Goal: Task Accomplishment & Management: Use online tool/utility

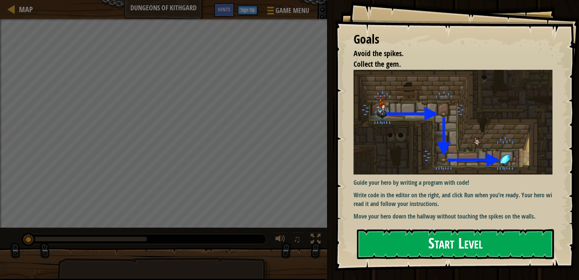
click at [388, 236] on button "Start Level" at bounding box center [455, 244] width 197 height 30
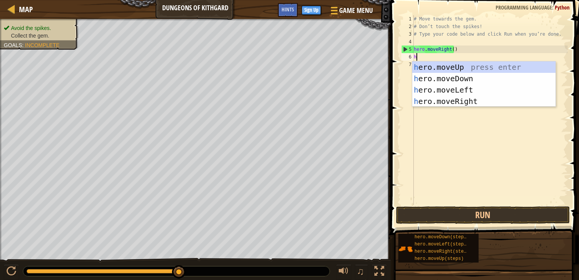
scroll to position [3, 0]
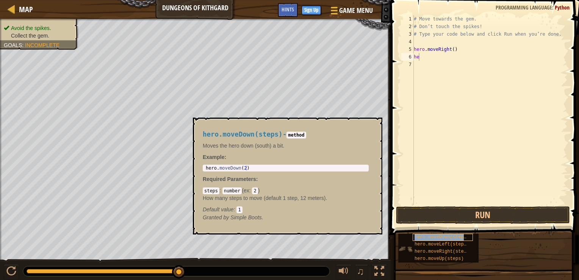
click at [443, 236] on span "hero.moveDown(steps)" at bounding box center [442, 236] width 55 height 5
click at [294, 135] on code "method" at bounding box center [295, 134] width 19 height 7
drag, startPoint x: 249, startPoint y: 213, endPoint x: 233, endPoint y: 208, distance: 16.8
click at [247, 211] on div "Default value : 1" at bounding box center [286, 209] width 166 height 8
click at [418, 210] on button "Run" at bounding box center [483, 214] width 174 height 17
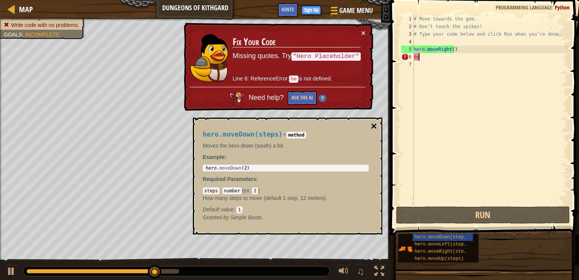
click at [371, 123] on button "×" at bounding box center [374, 126] width 6 height 11
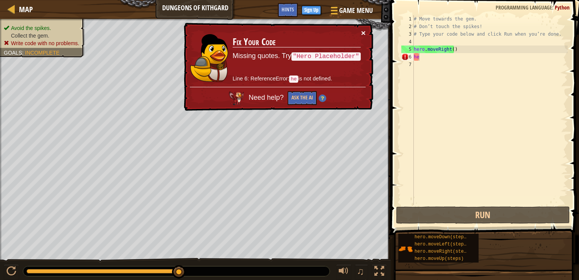
click at [364, 31] on button "×" at bounding box center [363, 33] width 5 height 8
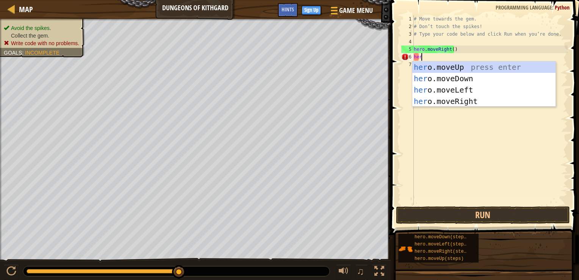
type textarea "hero"
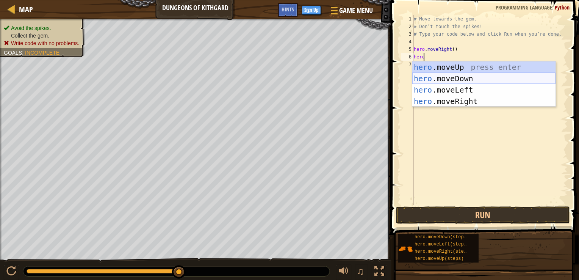
click at [457, 75] on div "hero .moveUp press enter hero .moveDown press enter hero .moveLeft press enter …" at bounding box center [483, 95] width 143 height 68
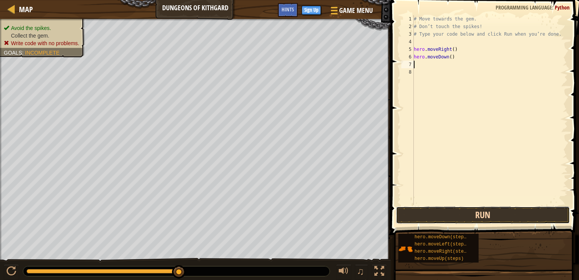
click at [440, 215] on button "Run" at bounding box center [483, 214] width 174 height 17
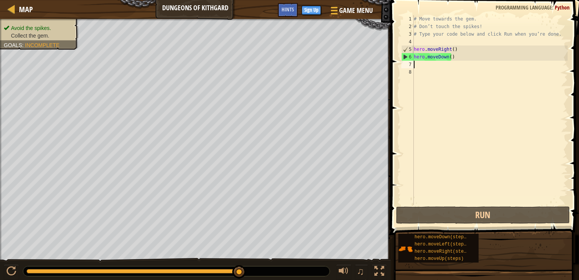
type textarea "h"
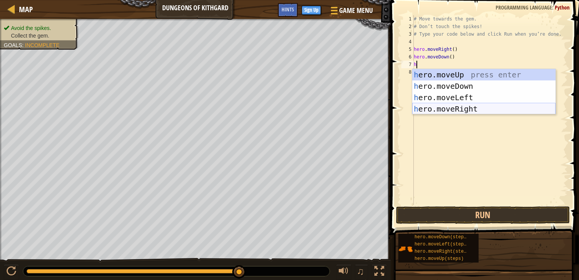
click at [442, 105] on div "h ero.moveUp press enter h ero.moveDown press enter h ero.moveLeft press enter …" at bounding box center [483, 103] width 143 height 68
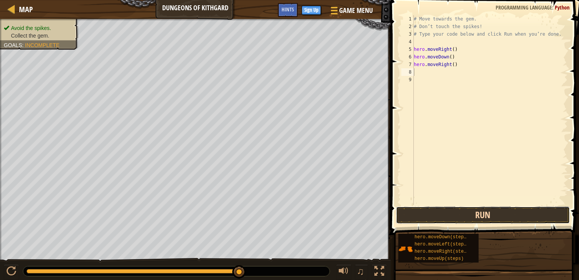
click at [431, 211] on button "Run" at bounding box center [483, 214] width 174 height 17
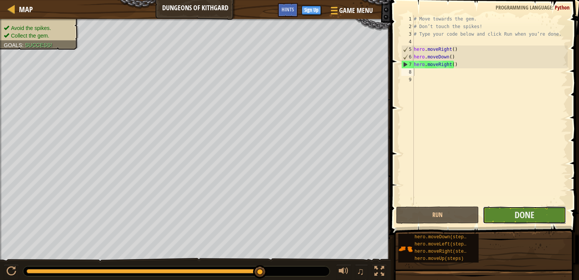
click at [504, 213] on button "Done" at bounding box center [524, 214] width 83 height 17
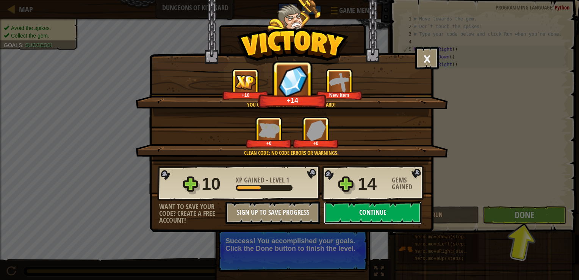
click at [379, 216] on button "Continue" at bounding box center [373, 212] width 98 height 23
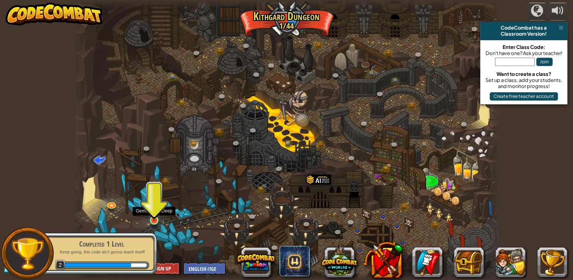
click at [159, 218] on img at bounding box center [154, 208] width 11 height 25
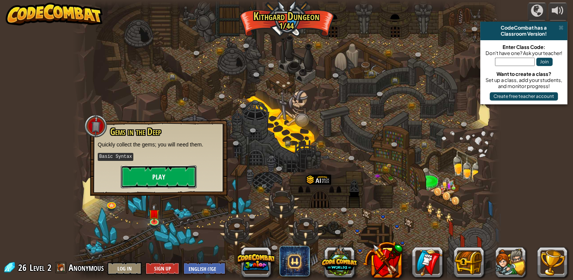
click at [145, 181] on button "Play" at bounding box center [159, 176] width 76 height 23
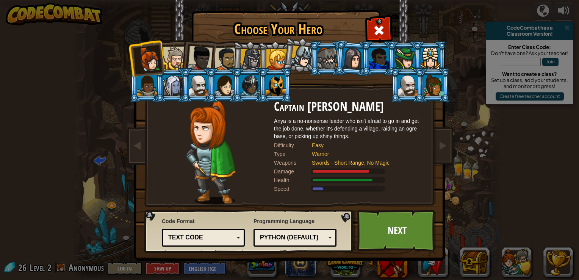
click at [301, 69] on li at bounding box center [301, 55] width 38 height 38
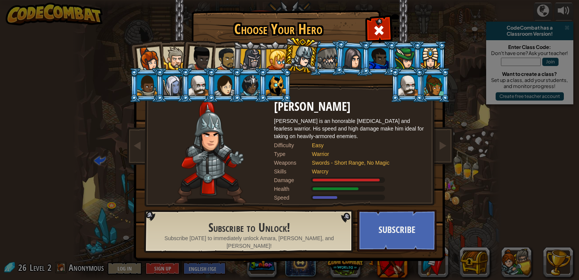
click at [271, 58] on div at bounding box center [276, 59] width 20 height 20
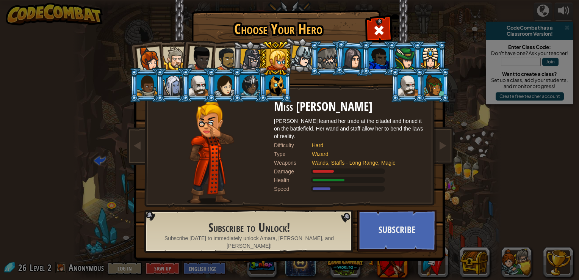
click at [172, 92] on div at bounding box center [173, 85] width 20 height 20
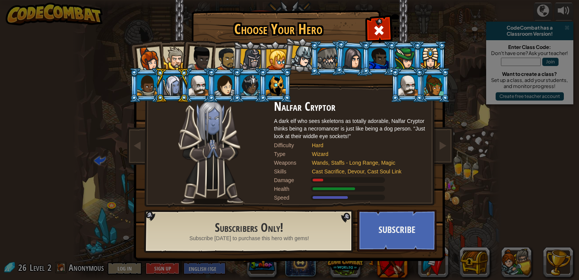
click at [214, 83] on div at bounding box center [224, 85] width 20 height 20
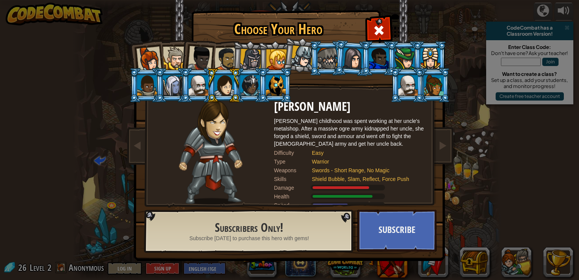
click at [201, 58] on div at bounding box center [200, 58] width 25 height 25
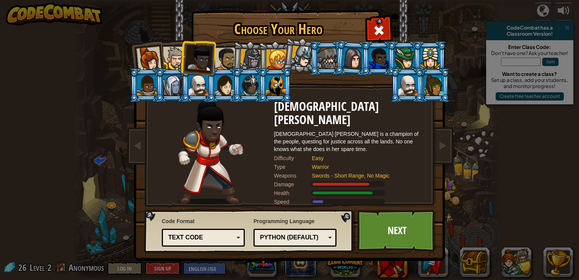
click at [173, 54] on div at bounding box center [174, 58] width 23 height 23
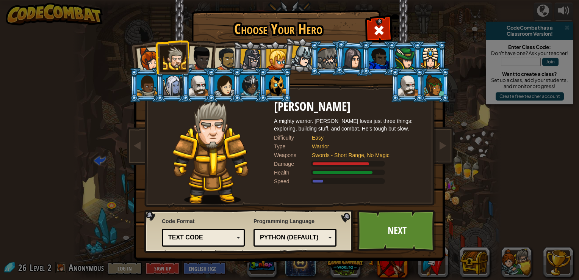
click at [254, 63] on div at bounding box center [251, 60] width 22 height 22
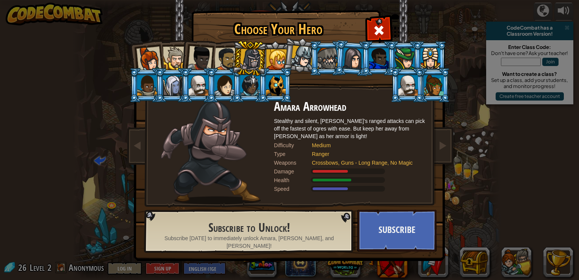
click at [168, 51] on div at bounding box center [174, 58] width 23 height 23
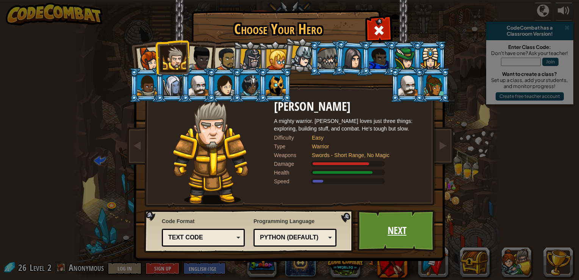
click at [405, 234] on link "Next" at bounding box center [396, 231] width 79 height 42
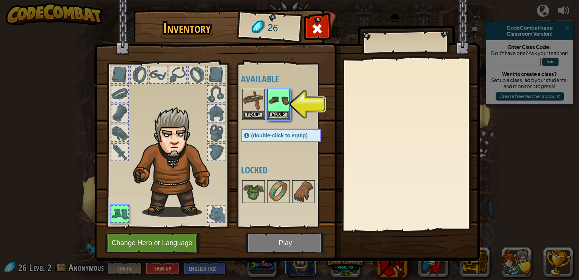
click at [274, 104] on img at bounding box center [278, 99] width 21 height 21
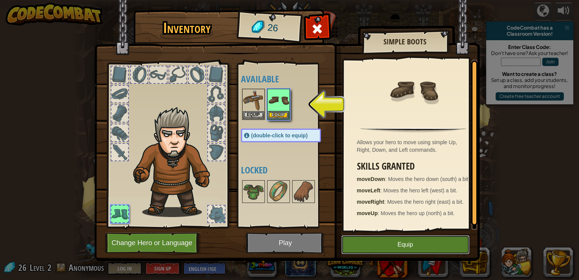
drag, startPoint x: 392, startPoint y: 251, endPoint x: 394, endPoint y: 247, distance: 4.2
click at [392, 250] on button "Equip" at bounding box center [405, 244] width 128 height 19
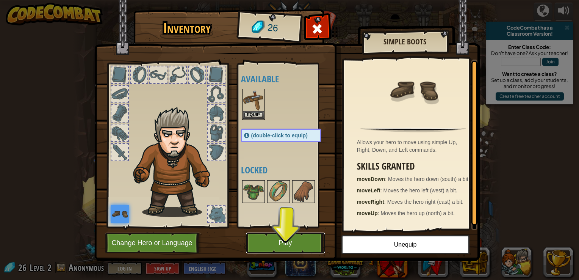
click at [299, 240] on button "Play" at bounding box center [285, 242] width 79 height 21
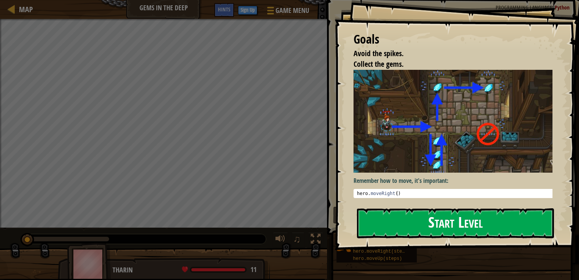
click at [389, 216] on button "Start Level" at bounding box center [455, 223] width 197 height 30
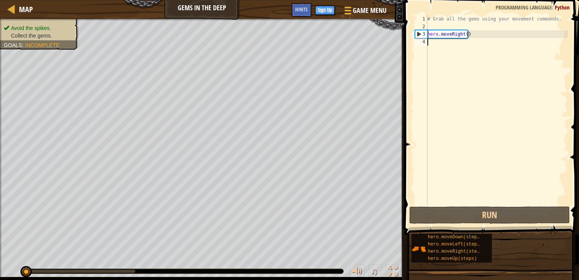
scroll to position [3, 0]
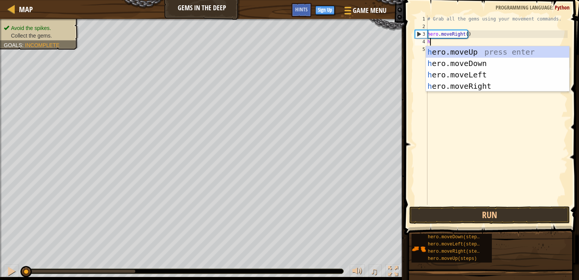
type textarea "he"
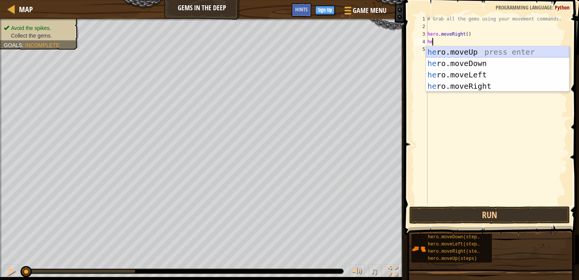
click at [466, 53] on div "he ro.moveUp press enter he ro.moveDown press enter he ro.moveLeft press enter …" at bounding box center [497, 80] width 143 height 68
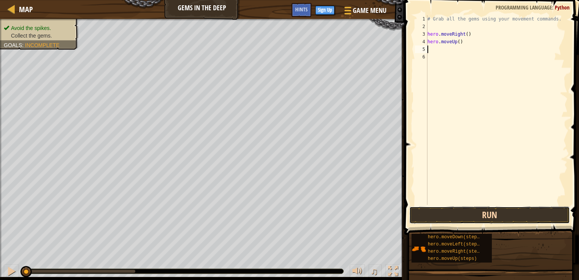
click at [445, 213] on button "Run" at bounding box center [489, 214] width 161 height 17
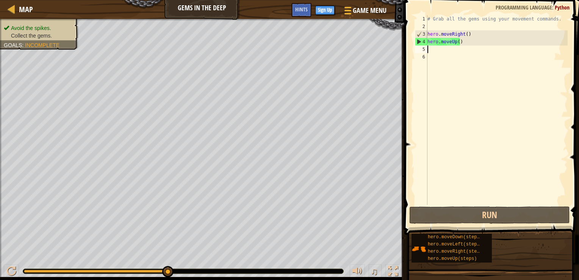
click at [442, 36] on div "# Grab all the gems using your movement commands. hero . moveRight ( ) hero . m…" at bounding box center [497, 117] width 142 height 205
type textarea "hero.moveRight()"
click at [435, 52] on div "# Grab all the gems using your movement commands. hero . moveRight ( ) hero . m…" at bounding box center [497, 117] width 142 height 205
type textarea "h"
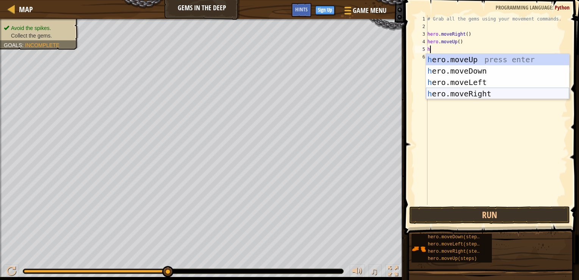
click at [446, 95] on div "h ero.moveUp press enter h ero.moveDown press enter h ero.moveLeft press enter …" at bounding box center [497, 88] width 143 height 68
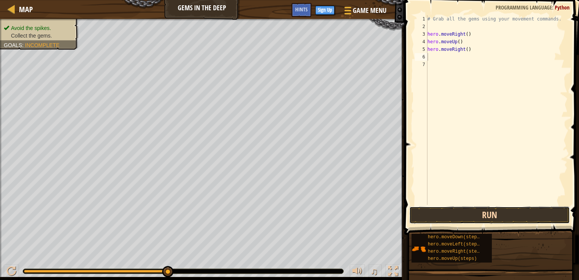
click at [453, 218] on button "Run" at bounding box center [489, 214] width 161 height 17
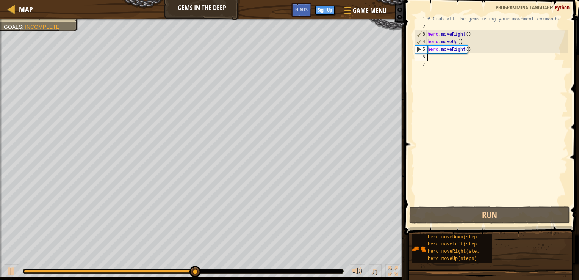
type textarea "h"
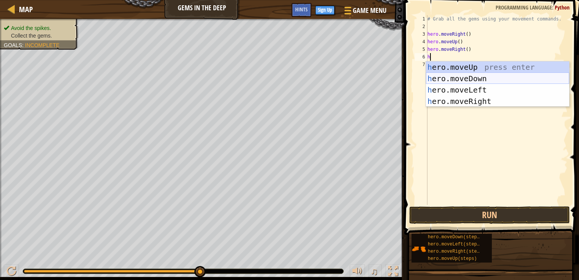
click at [480, 82] on div "h ero.moveUp press enter h ero.moveDown press enter h ero.moveLeft press enter …" at bounding box center [497, 95] width 143 height 68
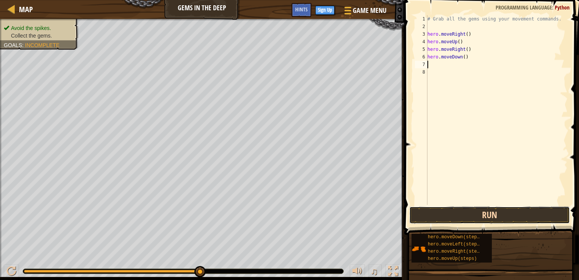
click at [462, 217] on button "Run" at bounding box center [489, 214] width 161 height 17
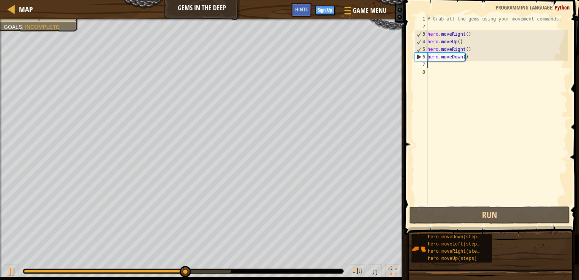
type textarea "h"
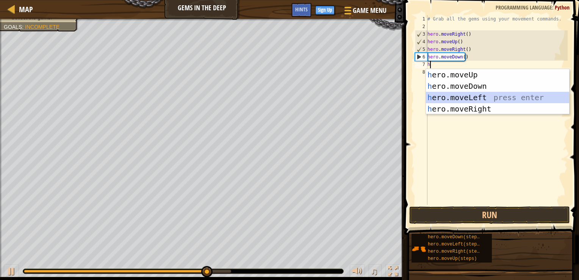
click at [437, 95] on div "h ero.moveUp press enter h ero.moveDown press enter h ero.moveLeft press enter …" at bounding box center [497, 103] width 143 height 68
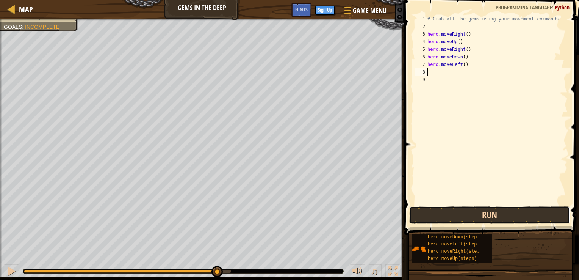
click at [427, 218] on button "Run" at bounding box center [489, 214] width 161 height 17
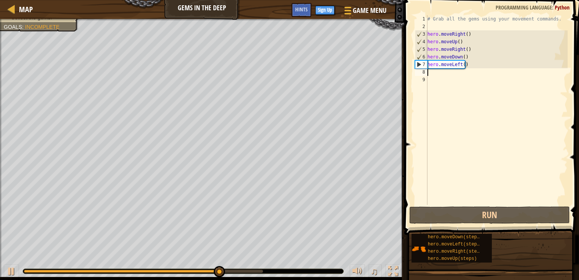
type textarea "h"
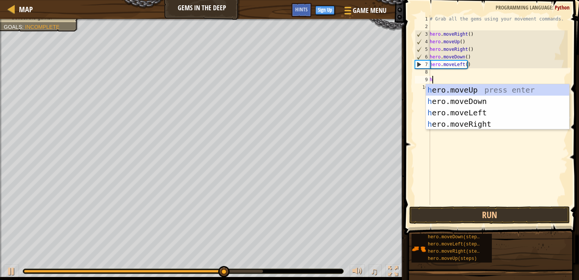
drag, startPoint x: 432, startPoint y: 76, endPoint x: 440, endPoint y: 82, distance: 10.3
click at [440, 81] on div "# Grab all the gems using your movement commands. hero . moveRight ( ) hero . m…" at bounding box center [497, 117] width 139 height 205
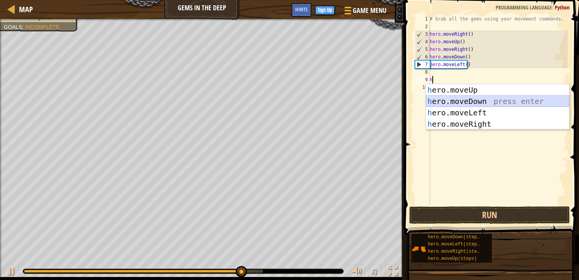
click at [451, 102] on div "h ero.moveUp press enter h ero.moveDown press enter h ero.moveLeft press enter …" at bounding box center [497, 118] width 143 height 68
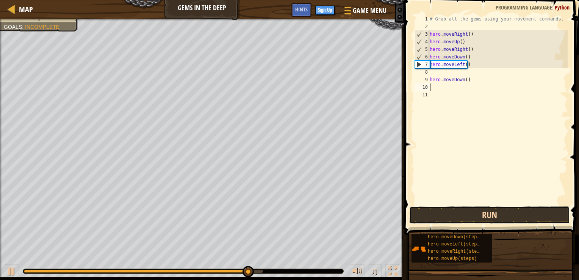
click at [443, 214] on button "Run" at bounding box center [489, 214] width 161 height 17
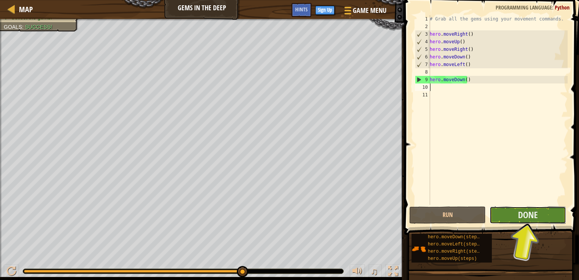
click at [540, 219] on button "Done" at bounding box center [528, 214] width 77 height 17
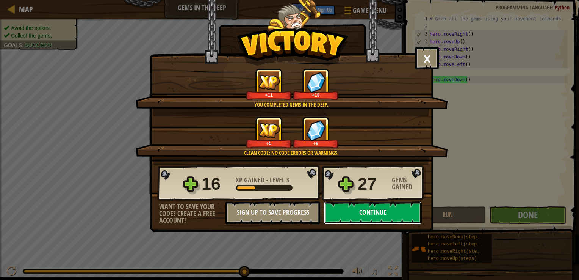
click at [373, 214] on button "Continue" at bounding box center [373, 212] width 98 height 23
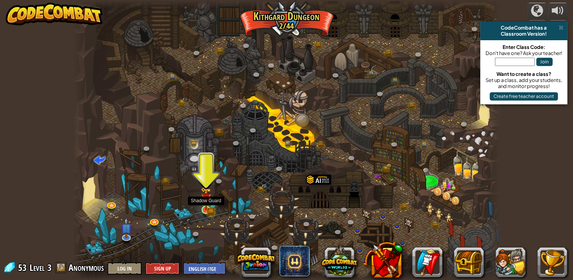
click at [207, 207] on img at bounding box center [206, 198] width 11 height 23
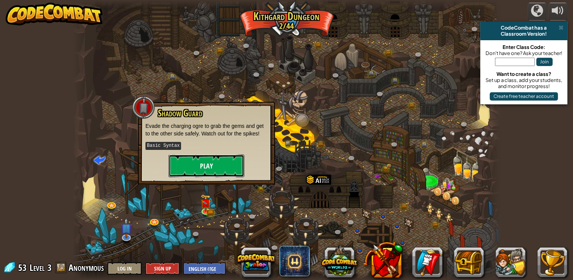
click at [211, 167] on button "Play" at bounding box center [207, 165] width 76 height 23
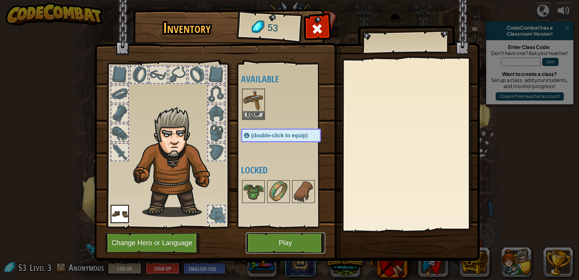
click at [265, 240] on button "Play" at bounding box center [285, 242] width 79 height 21
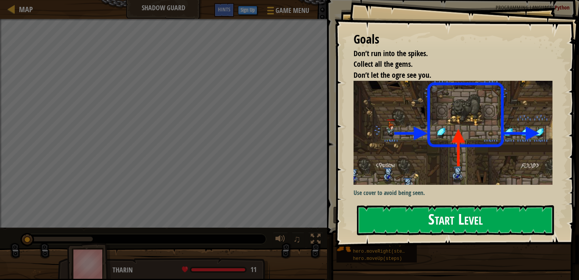
click at [379, 219] on button "Start Level" at bounding box center [455, 220] width 197 height 30
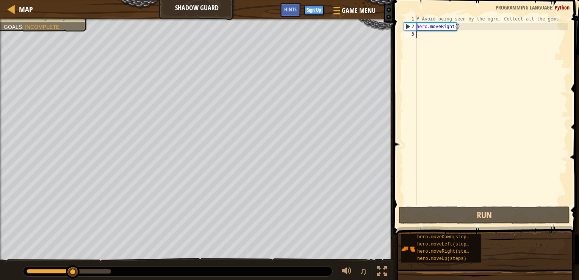
type textarea "h"
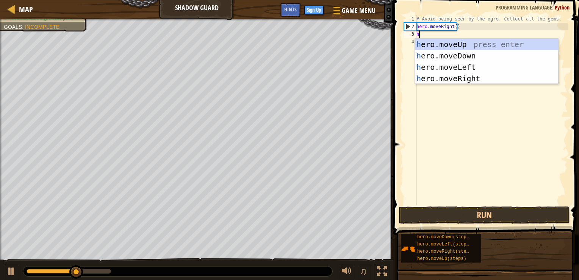
scroll to position [3, 0]
click at [438, 46] on div "h ero.moveUp press enter h ero.moveDown press enter h ero.moveLeft press enter …" at bounding box center [486, 73] width 143 height 68
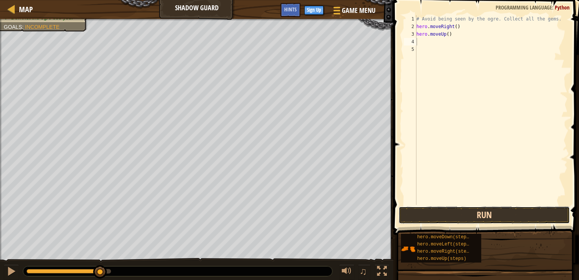
click at [428, 219] on button "Run" at bounding box center [484, 214] width 171 height 17
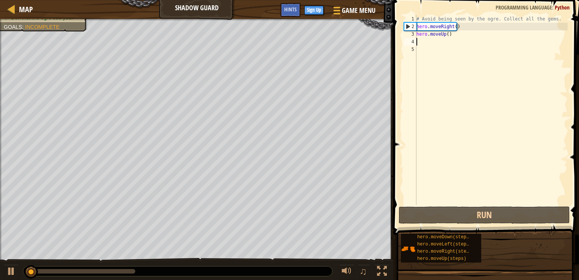
type textarea "h"
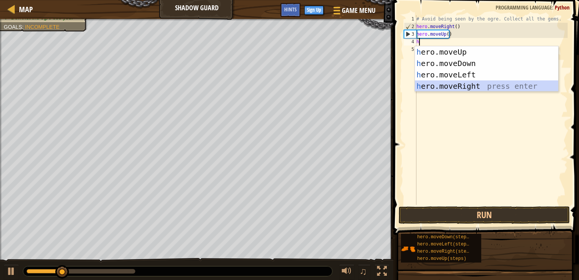
click at [444, 88] on div "h ero.moveUp press enter h ero.moveDown press enter h ero.moveLeft press enter …" at bounding box center [486, 80] width 143 height 68
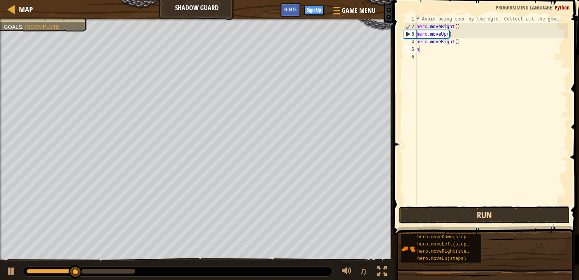
click at [446, 211] on button "Run" at bounding box center [484, 214] width 171 height 17
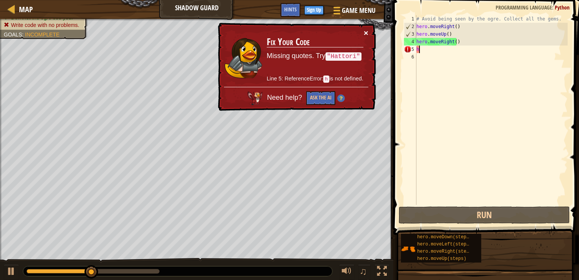
click at [365, 33] on button "×" at bounding box center [366, 33] width 5 height 8
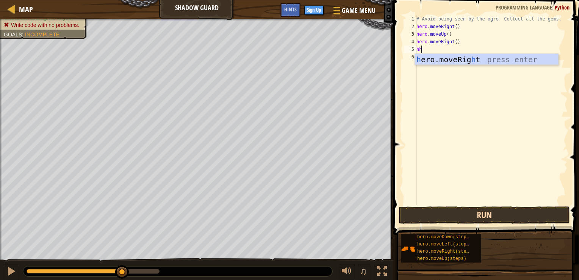
type textarea "hh"
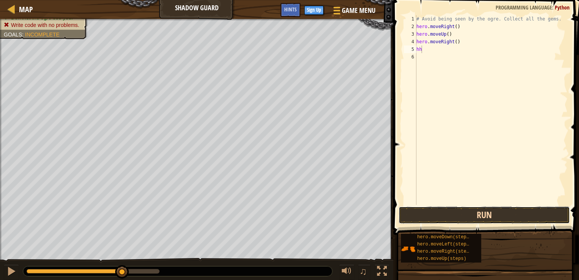
click at [429, 215] on button "Run" at bounding box center [484, 214] width 171 height 17
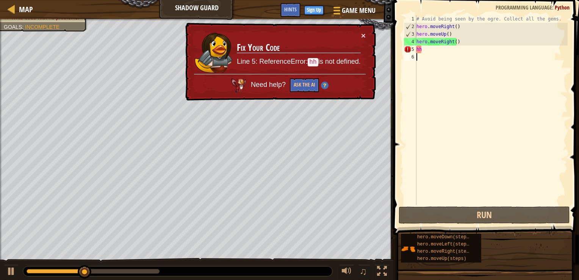
click at [437, 53] on div "# Avoid being seen by the ogre. Collect all the gems. hero . moveRight ( ) hero…" at bounding box center [491, 117] width 153 height 205
click at [435, 51] on div "# Avoid being seen by the ogre. Collect all the gems. hero . moveRight ( ) hero…" at bounding box center [491, 117] width 153 height 205
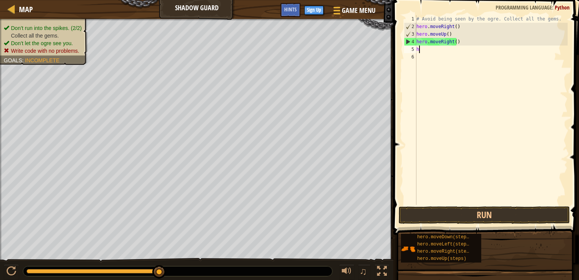
type textarea "he"
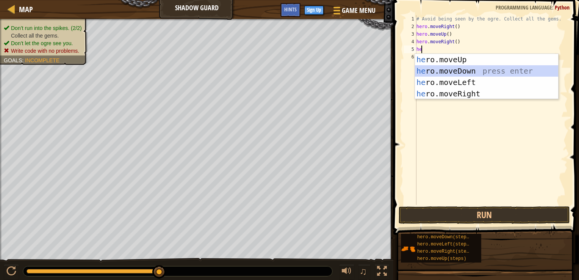
click at [427, 69] on div "he ro.moveUp press enter he ro.moveDown press enter he ro.moveLeft press enter …" at bounding box center [486, 88] width 143 height 68
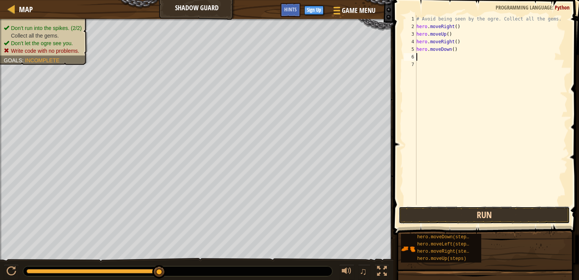
click at [438, 214] on button "Run" at bounding box center [484, 214] width 171 height 17
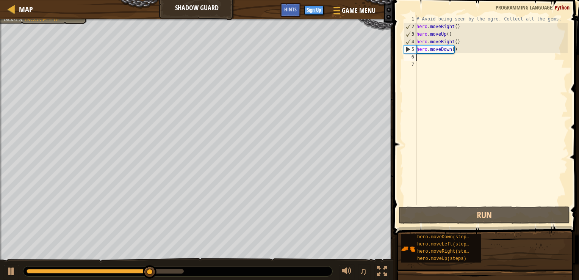
type textarea "h"
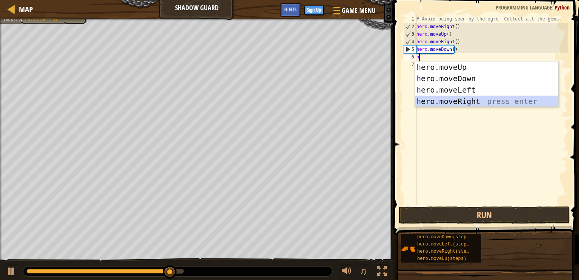
click at [434, 103] on div "h ero.moveUp press enter h ero.moveDown press enter h ero.moveLeft press enter …" at bounding box center [486, 95] width 143 height 68
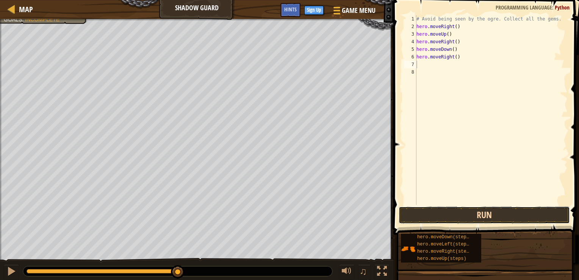
click at [444, 219] on button "Run" at bounding box center [484, 214] width 171 height 17
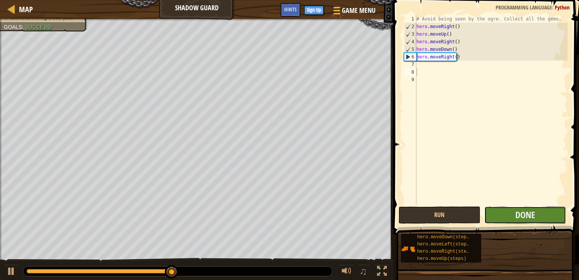
click at [512, 208] on button "Done" at bounding box center [525, 214] width 82 height 17
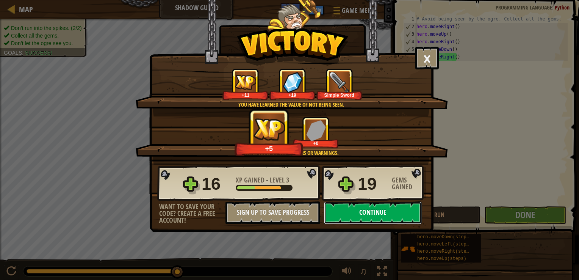
click at [377, 210] on button "Continue" at bounding box center [373, 212] width 98 height 23
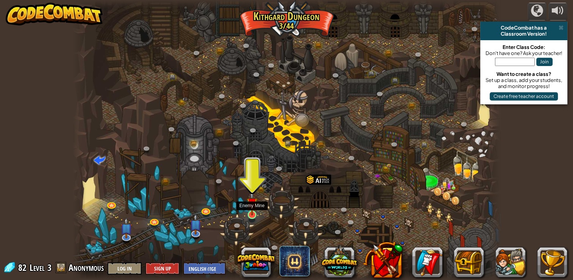
click at [256, 210] on img at bounding box center [252, 203] width 11 height 25
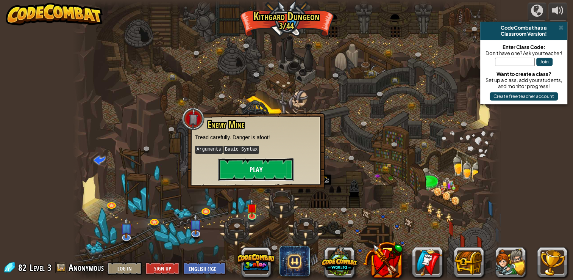
click at [241, 166] on button "Play" at bounding box center [256, 169] width 76 height 23
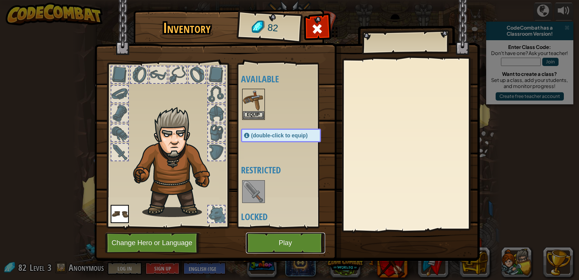
click at [277, 243] on button "Play" at bounding box center [285, 242] width 79 height 21
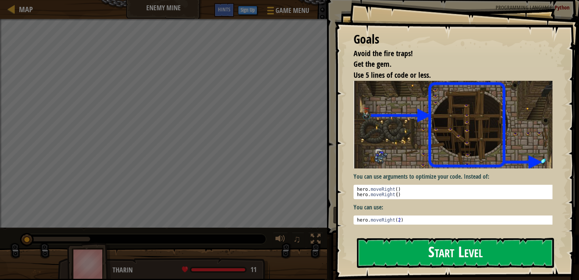
click at [383, 255] on button "Start Level" at bounding box center [455, 253] width 197 height 30
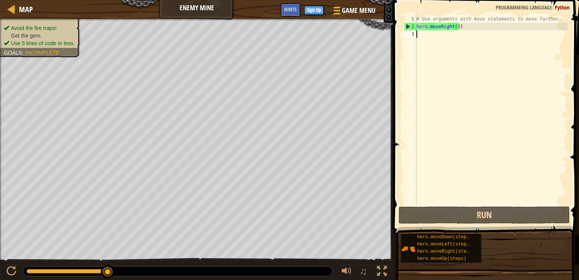
type textarea "h"
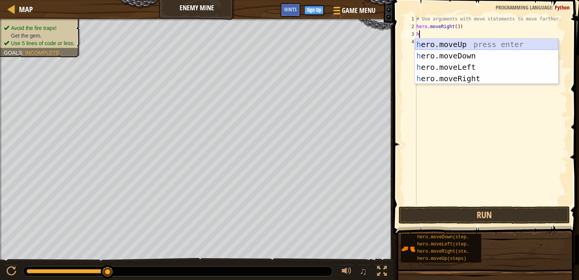
click at [433, 40] on div "h ero.moveUp press enter h ero.moveDown press enter h ero.moveLeft press enter …" at bounding box center [486, 73] width 143 height 68
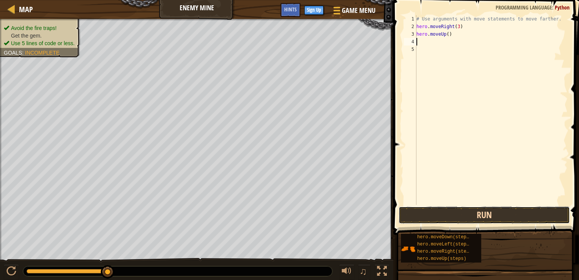
click at [415, 218] on button "Run" at bounding box center [484, 214] width 171 height 17
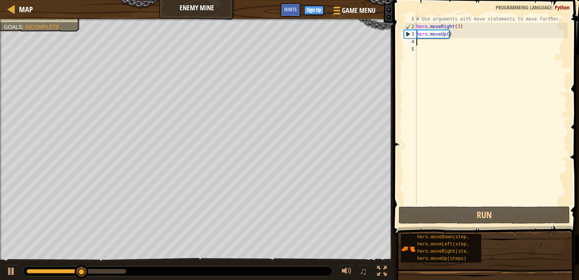
type textarea "h"
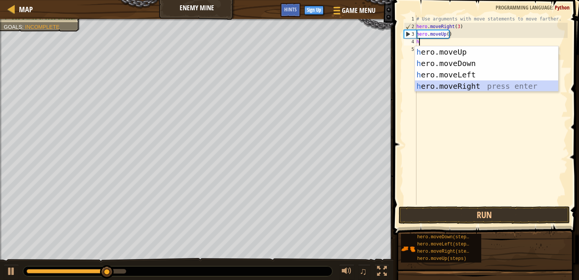
click at [473, 88] on div "h ero.moveUp press enter h ero.moveDown press enter h ero.moveLeft press enter …" at bounding box center [486, 80] width 143 height 68
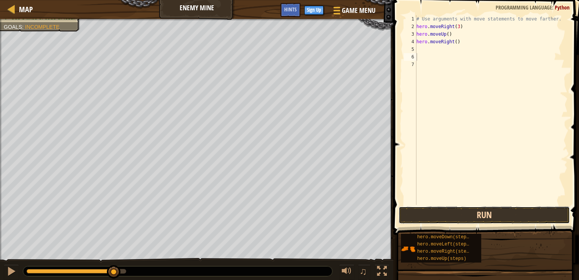
click at [432, 211] on button "Run" at bounding box center [484, 214] width 171 height 17
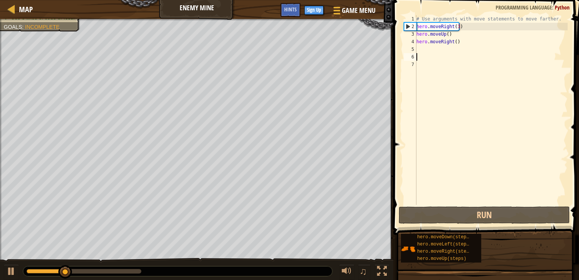
type textarea "h"
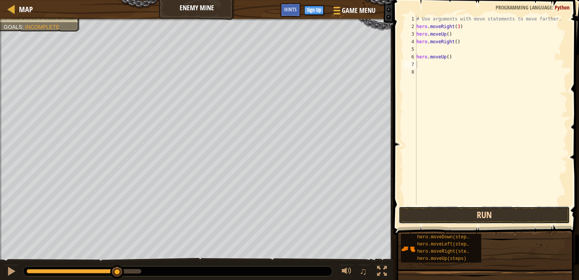
click at [429, 219] on button "Run" at bounding box center [484, 214] width 171 height 17
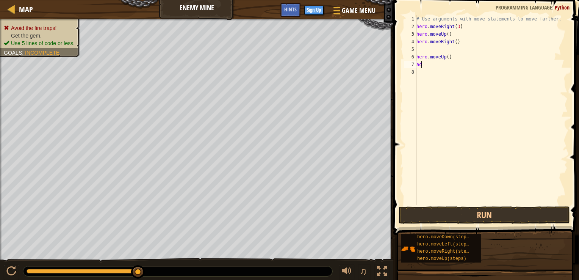
type textarea "a"
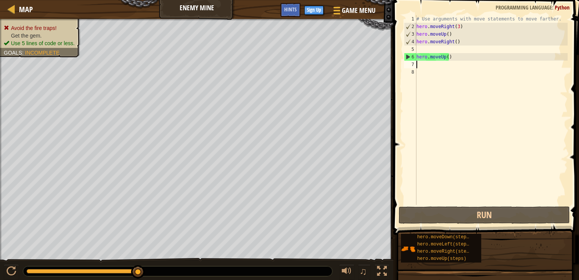
type textarea "h"
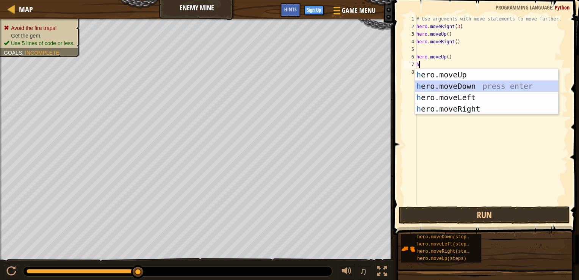
click at [451, 85] on div "h ero.moveUp press enter h ero.moveDown press enter h ero.moveLeft press enter …" at bounding box center [486, 103] width 143 height 68
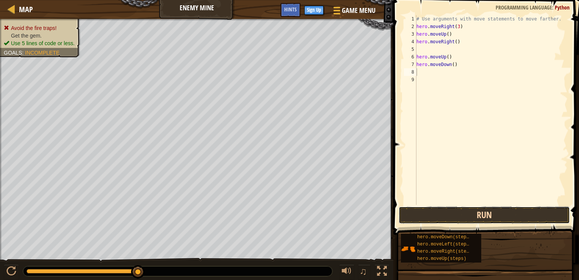
click at [427, 219] on button "Run" at bounding box center [484, 214] width 171 height 17
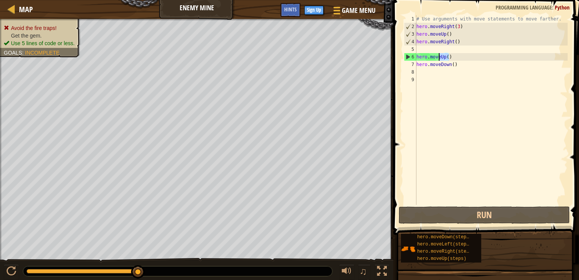
drag, startPoint x: 451, startPoint y: 55, endPoint x: 396, endPoint y: 64, distance: 55.7
click at [396, 64] on div "1 2 3 4 5 6 7 8 9 # Use arguments with move statements to move farther. hero . …" at bounding box center [485, 132] width 188 height 257
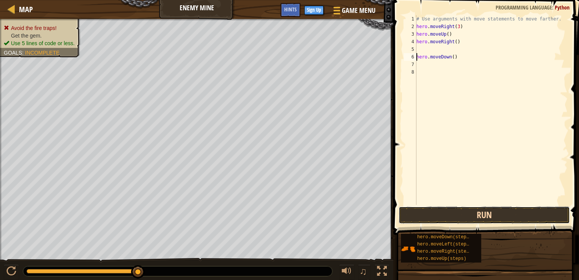
click at [470, 211] on button "Run" at bounding box center [484, 214] width 171 height 17
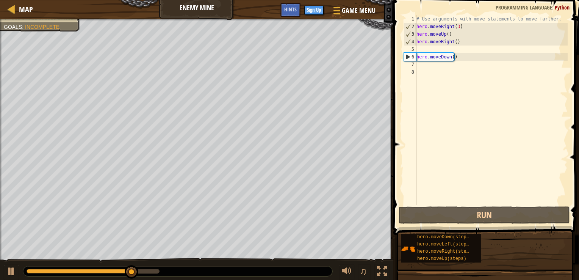
click at [408, 55] on div "6" at bounding box center [410, 57] width 12 height 8
type textarea "hero.moveDown()"
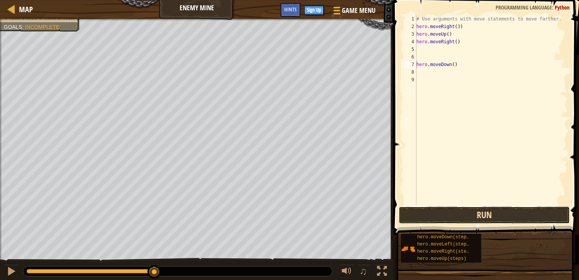
click at [427, 207] on button "Run" at bounding box center [484, 214] width 171 height 17
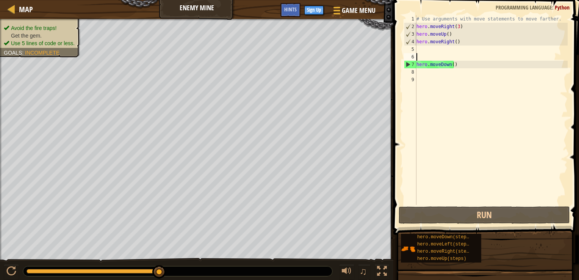
click at [420, 53] on div "# Use arguments with move statements to move farther. hero . moveRight ( 3 ) he…" at bounding box center [491, 117] width 153 height 205
click at [417, 76] on div "# Use arguments with move statements to move farther. hero . moveRight ( 3 ) he…" at bounding box center [491, 117] width 153 height 205
click at [420, 70] on div "# Use arguments with move statements to move farther. hero . moveRight ( 3 ) he…" at bounding box center [491, 117] width 153 height 205
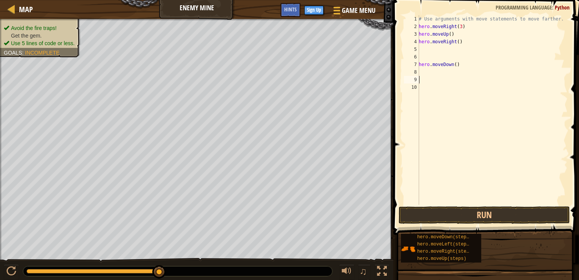
click at [421, 72] on div "# Use arguments with move statements to move farther. hero . moveRight ( 3 ) he…" at bounding box center [492, 117] width 150 height 205
click at [421, 74] on div "# Use arguments with move statements to move farther. hero . moveRight ( 3 ) he…" at bounding box center [492, 117] width 150 height 205
type textarea "h"
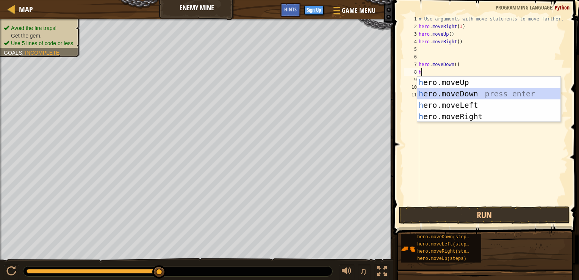
click at [450, 97] on div "h ero.moveUp press enter h ero.moveDown press enter h ero.moveLeft press enter …" at bounding box center [488, 111] width 143 height 68
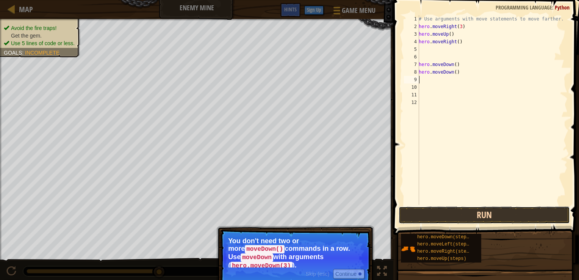
click at [434, 222] on button "Run" at bounding box center [484, 214] width 171 height 17
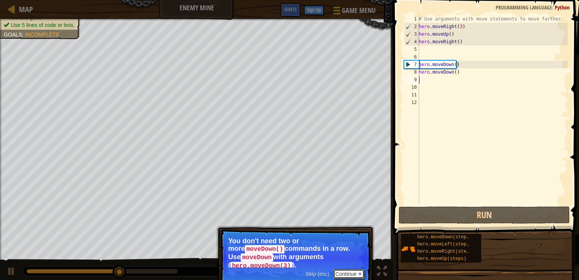
click at [348, 269] on button "Continue" at bounding box center [348, 274] width 31 height 10
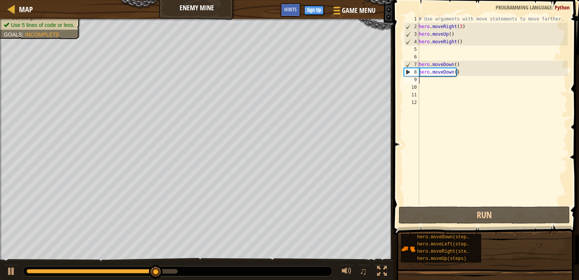
click at [453, 71] on div "# Use arguments with move statements to move farther. hero . moveRight ( 3 ) he…" at bounding box center [492, 117] width 150 height 205
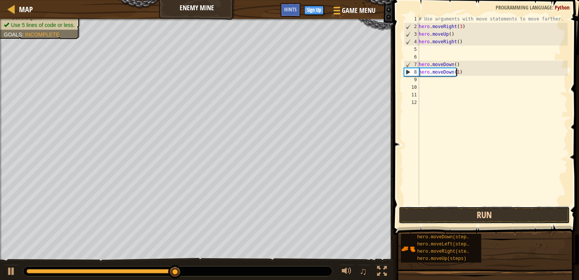
click at [461, 217] on button "Run" at bounding box center [484, 214] width 171 height 17
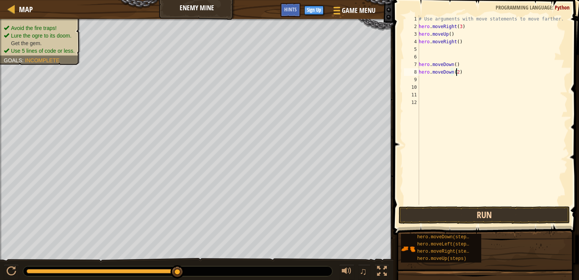
type textarea "hero.moveDown(2)"
click at [484, 220] on button "Run" at bounding box center [484, 214] width 171 height 17
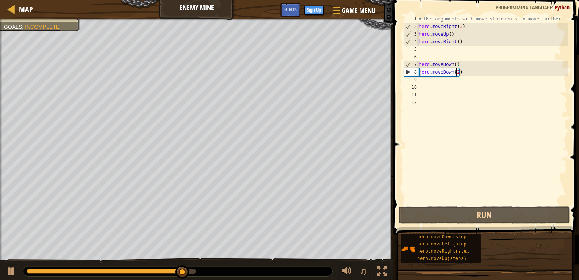
click at [429, 74] on div "# Use arguments with move statements to move farther. hero . moveRight ( 3 ) he…" at bounding box center [492, 117] width 150 height 205
click at [427, 82] on div "# Use arguments with move statements to move farther. hero . moveRight ( 3 ) he…" at bounding box center [492, 117] width 150 height 205
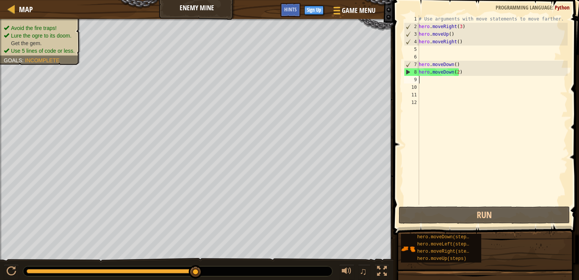
type textarea "h"
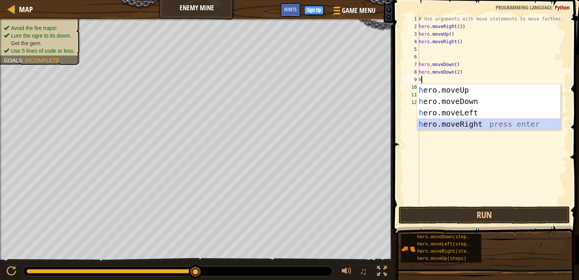
click at [463, 128] on div "h ero.moveUp press enter h ero.moveDown press enter h ero.moveLeft press enter …" at bounding box center [488, 118] width 143 height 68
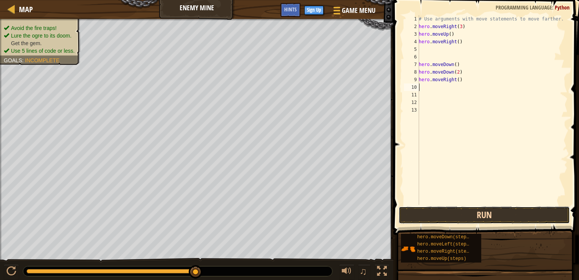
click at [443, 211] on button "Run" at bounding box center [484, 214] width 171 height 17
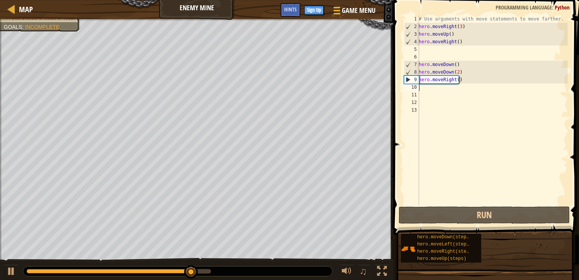
click at [456, 80] on div "# Use arguments with move statements to move farther. hero . moveRight ( 3 ) he…" at bounding box center [492, 117] width 150 height 205
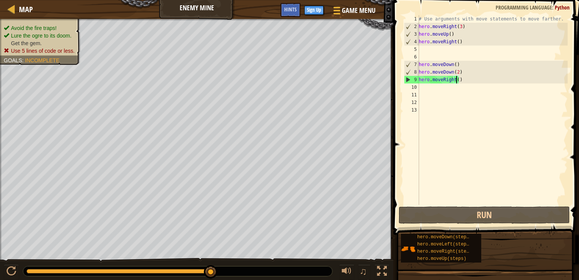
scroll to position [3, 3]
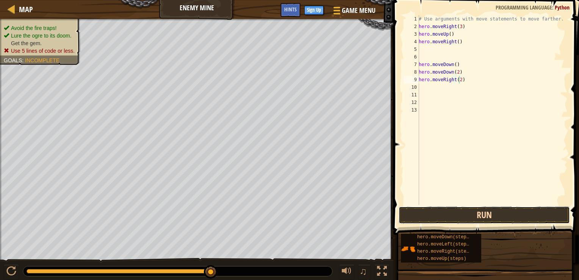
click at [485, 218] on button "Run" at bounding box center [484, 214] width 171 height 17
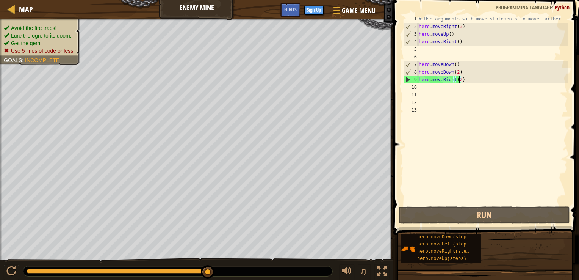
type textarea "hero.moveRight(3)"
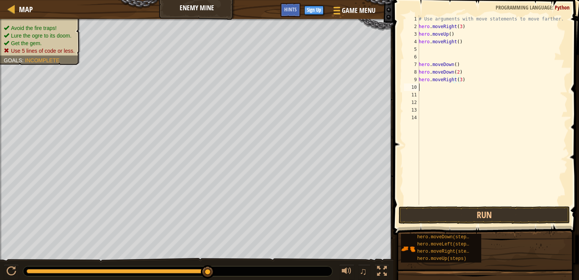
scroll to position [3, 0]
click at [466, 214] on button "Run" at bounding box center [484, 214] width 171 height 17
type textarea "s"
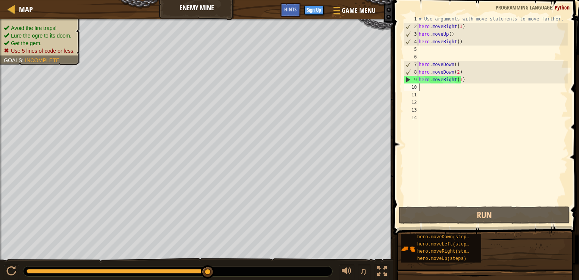
type textarea "h"
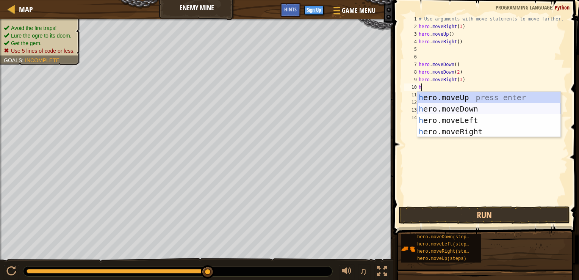
drag, startPoint x: 443, startPoint y: 111, endPoint x: 441, endPoint y: 124, distance: 13.3
click at [443, 111] on div "h ero.moveUp press enter h ero.moveDown press enter h ero.moveLeft press enter …" at bounding box center [488, 126] width 143 height 68
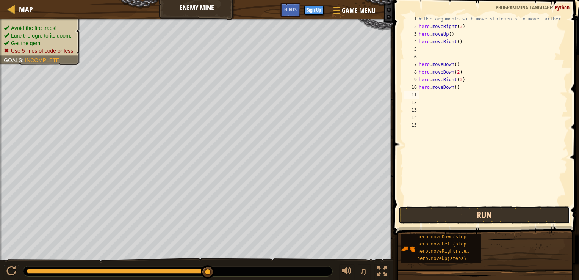
click at [431, 211] on button "Run" at bounding box center [484, 214] width 171 height 17
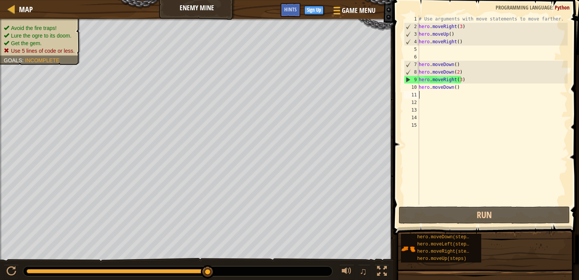
click at [463, 81] on div "# Use arguments with move statements to move farther. hero . moveRight ( 3 ) he…" at bounding box center [492, 117] width 150 height 205
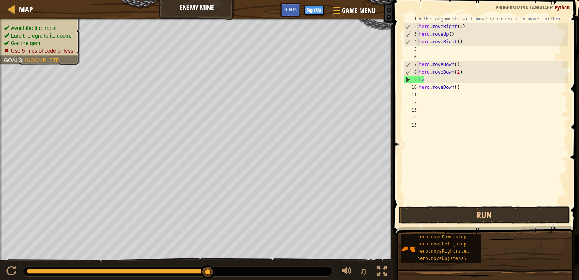
type textarea "h"
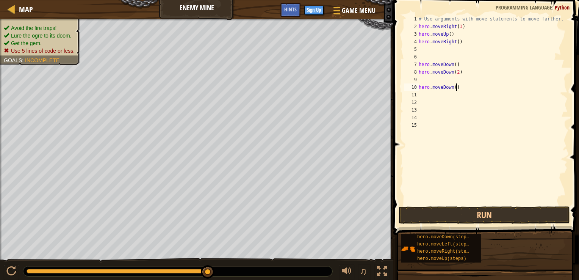
click at [462, 90] on div "# Use arguments with move statements to move farther. hero . moveRight ( 3 ) he…" at bounding box center [492, 117] width 150 height 205
type textarea "h"
click at [458, 211] on button "Run" at bounding box center [484, 214] width 171 height 17
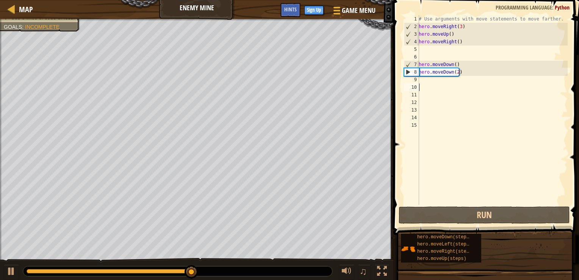
click at [430, 80] on div "# Use arguments with move statements to move farther. hero . moveRight ( 3 ) he…" at bounding box center [492, 117] width 150 height 205
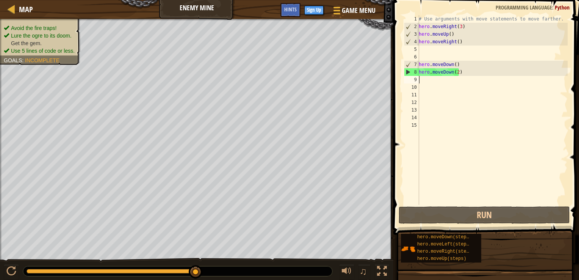
type textarea "h"
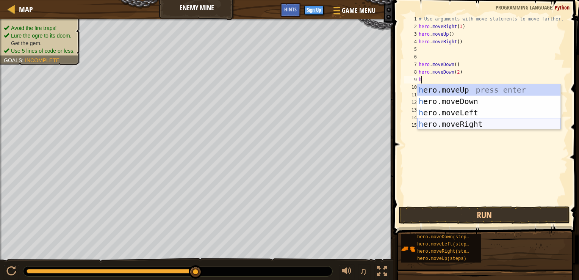
click at [446, 119] on div "h ero.moveUp press enter h ero.moveDown press enter h ero.moveLeft press enter …" at bounding box center [488, 118] width 143 height 68
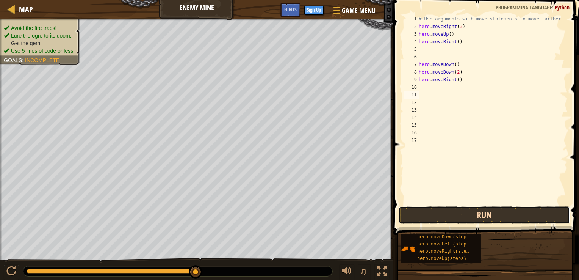
click at [434, 213] on button "Run" at bounding box center [484, 214] width 171 height 17
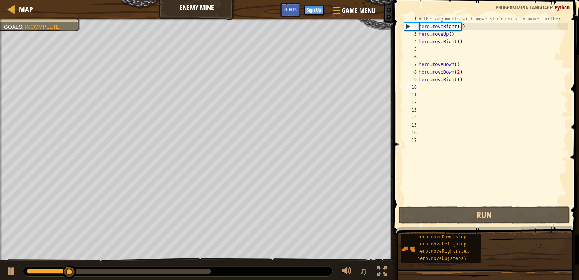
click at [430, 89] on div "# Use arguments with move statements to move farther. hero . moveRight ( 3 ) he…" at bounding box center [492, 117] width 150 height 205
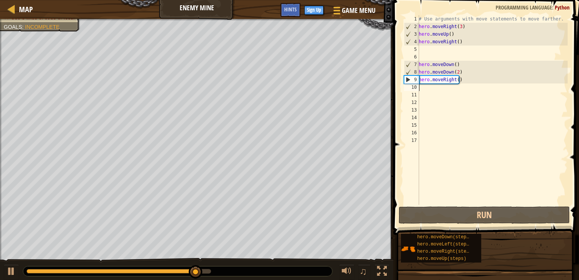
type textarea "h"
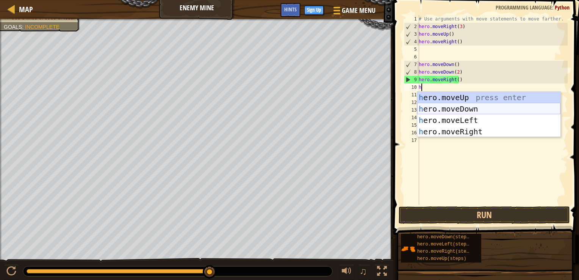
click at [440, 112] on div "h ero.moveUp press enter h ero.moveDown press enter h ero.moveLeft press enter …" at bounding box center [488, 126] width 143 height 68
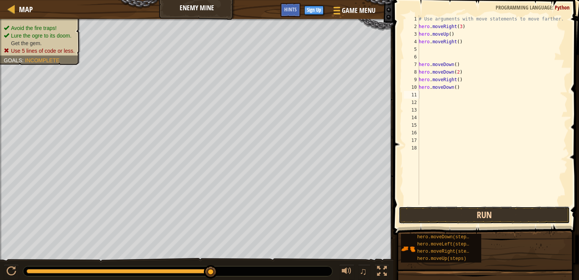
click at [432, 213] on button "Run" at bounding box center [484, 214] width 171 height 17
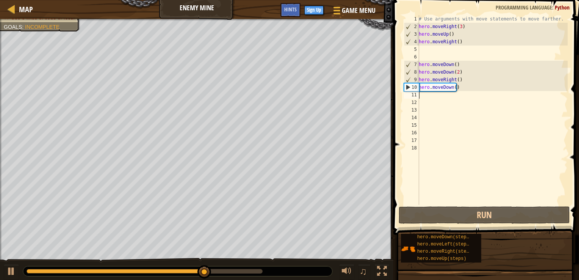
type textarea "h"
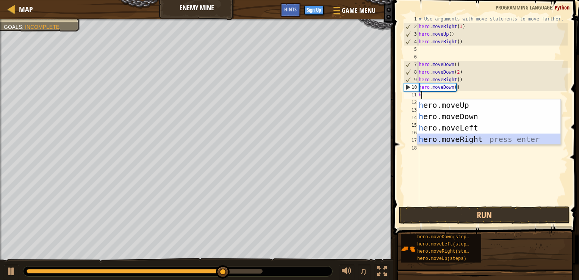
click at [443, 137] on div "h ero.moveUp press enter h ero.moveDown press enter h ero.moveLeft press enter …" at bounding box center [488, 133] width 143 height 68
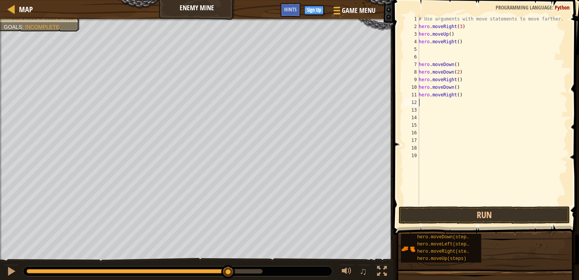
click at [457, 95] on div "# Use arguments with move statements to move farther. hero . moveRight ( 3 ) he…" at bounding box center [492, 117] width 150 height 205
type textarea "hero.moveRight(2)"
click at [523, 213] on button "Run" at bounding box center [484, 214] width 171 height 17
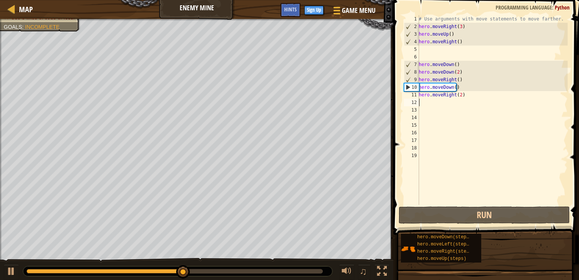
click at [422, 102] on div "# Use arguments with move statements to move farther. hero . moveRight ( 3 ) he…" at bounding box center [492, 117] width 150 height 205
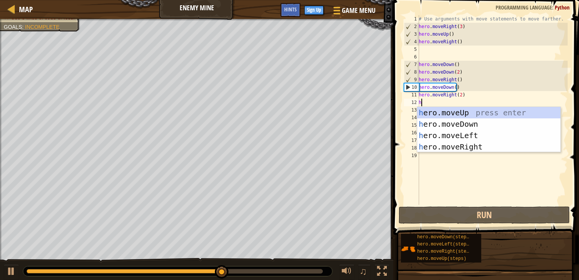
type textarea "h"
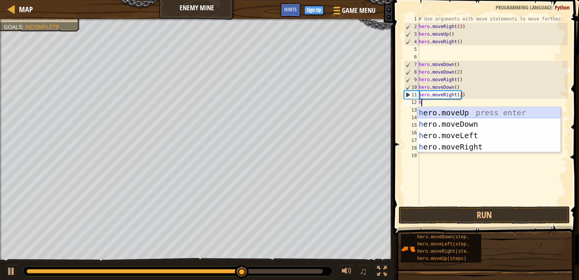
click at [454, 110] on div "h ero.moveUp press enter h ero.moveDown press enter h ero.moveLeft press enter …" at bounding box center [488, 141] width 143 height 68
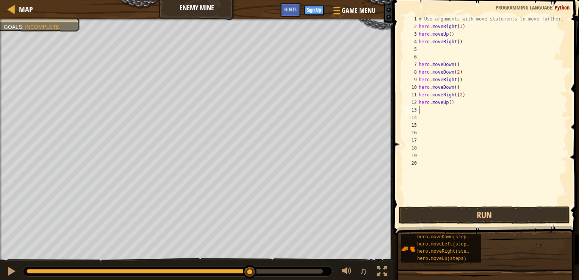
click at [448, 100] on div "# Use arguments with move statements to move farther. hero . moveRight ( 3 ) he…" at bounding box center [492, 117] width 150 height 205
type textarea "hero.moveUp()"
click at [458, 217] on button "Run" at bounding box center [484, 214] width 171 height 17
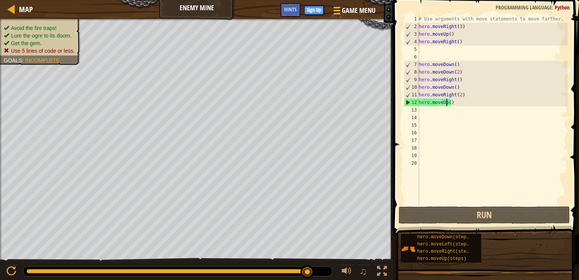
click at [434, 109] on div "# Use arguments with move statements to move farther. hero . moveRight ( 3 ) he…" at bounding box center [492, 117] width 150 height 205
type textarea "H"
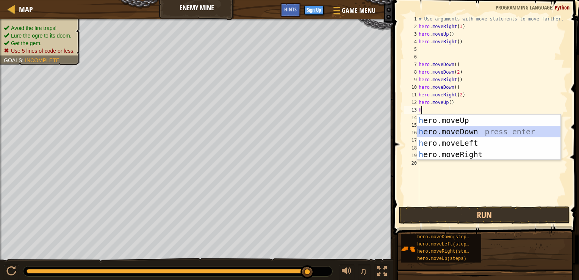
click at [459, 134] on div "h ero.moveUp press enter h ero.moveDown press enter h ero.moveLeft press enter …" at bounding box center [488, 148] width 143 height 68
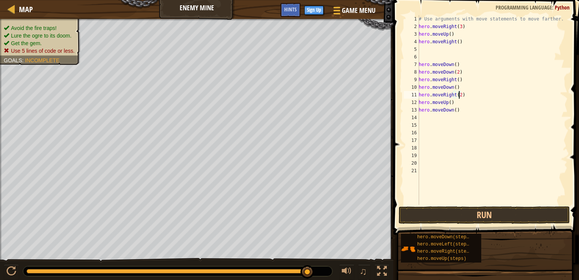
click at [459, 93] on div "# Use arguments with move statements to move farther. hero . moveRight ( 3 ) he…" at bounding box center [492, 117] width 150 height 205
type textarea "hero.moveRight(1)"
click at [465, 211] on button "Run" at bounding box center [484, 214] width 171 height 17
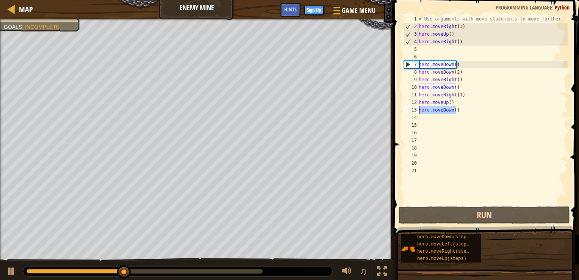
drag, startPoint x: 457, startPoint y: 110, endPoint x: 412, endPoint y: 111, distance: 44.4
click at [412, 111] on div "hero.moveRight(1) 1 2 3 4 5 6 7 8 9 10 11 12 13 14 15 16 17 18 19 20 21 # Use a…" at bounding box center [484, 109] width 165 height 189
type textarea "hero.moveDown()"
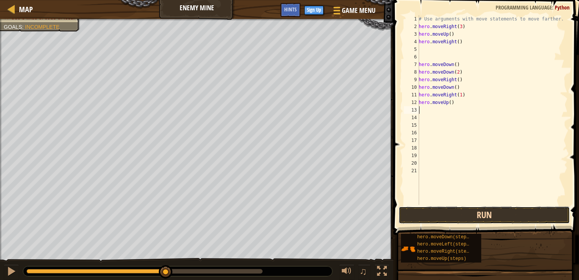
click at [447, 219] on button "Run" at bounding box center [484, 214] width 171 height 17
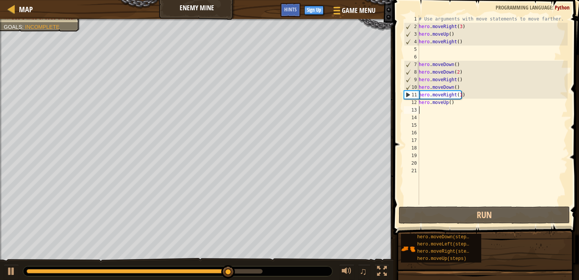
click at [454, 103] on div "# Use arguments with move statements to move farther. hero . moveRight ( 3 ) he…" at bounding box center [492, 117] width 150 height 205
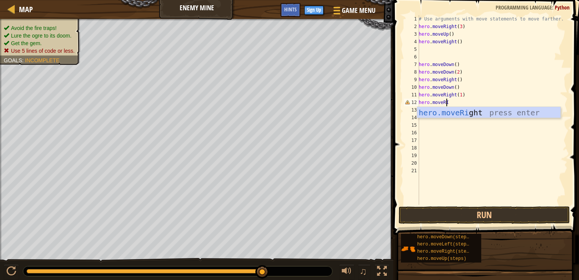
scroll to position [3, 2]
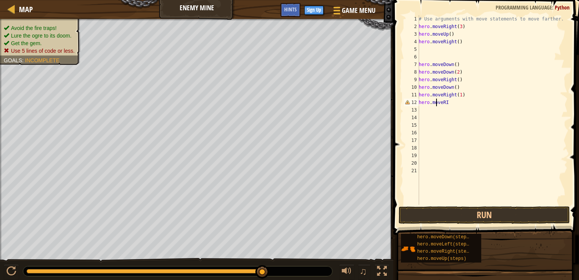
click at [435, 101] on div "# Use arguments with move statements to move farther. hero . moveRight ( 3 ) he…" at bounding box center [492, 117] width 150 height 205
click at [446, 103] on div "# Use arguments with move statements to move farther. hero . moveRight ( 3 ) he…" at bounding box center [492, 117] width 150 height 205
type textarea "hero.moveRIG"
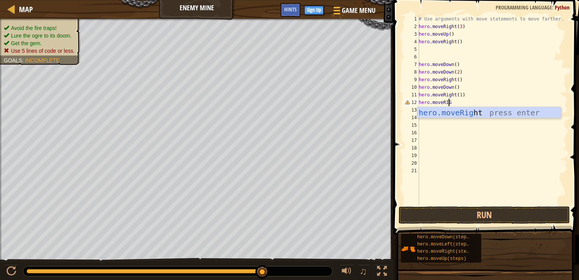
scroll to position [3, 2]
click at [544, 108] on div "hero.moveRig ht press enter" at bounding box center [488, 124] width 143 height 34
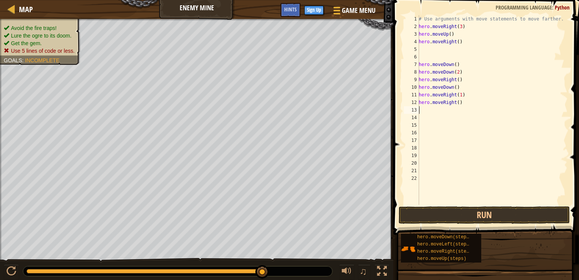
scroll to position [3, 0]
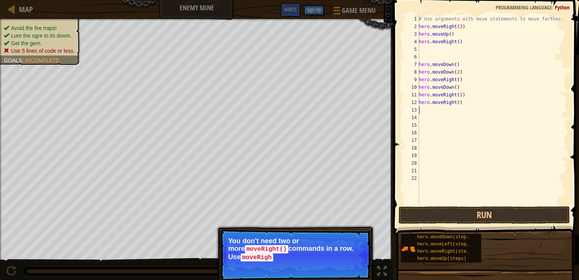
click at [432, 203] on div "# Use arguments with move statements to move farther. hero . moveRight ( 3 ) he…" at bounding box center [492, 117] width 150 height 205
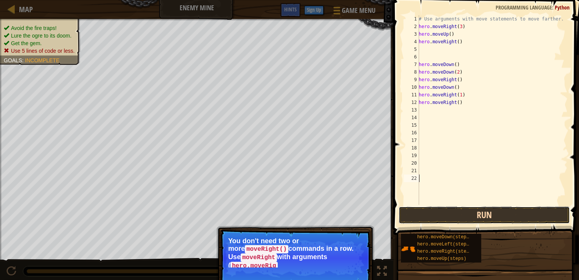
click at [432, 211] on button "Run" at bounding box center [484, 214] width 171 height 17
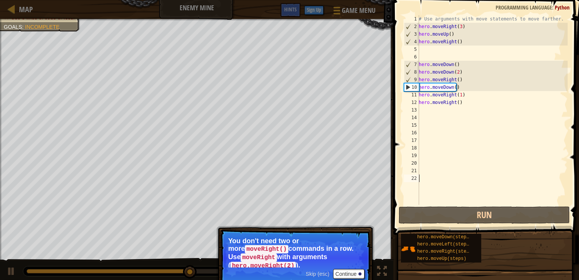
click at [325, 271] on span "Skip (esc)" at bounding box center [317, 274] width 23 height 6
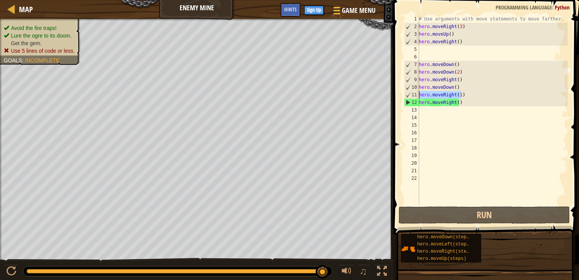
drag, startPoint x: 462, startPoint y: 95, endPoint x: 418, endPoint y: 95, distance: 44.0
click at [418, 95] on div "1 2 3 4 5 6 7 8 9 10 11 12 13 14 15 16 17 18 19 20 21 22 # Use arguments with m…" at bounding box center [484, 109] width 165 height 189
type textarea "hero.moveRight(1)"
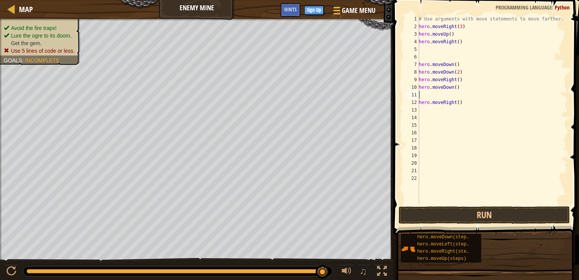
click at [465, 105] on div "# Use arguments with move statements to move farther. hero . moveRight ( 3 ) he…" at bounding box center [492, 117] width 150 height 205
type textarea "h"
click at [457, 86] on div "# Use arguments with move statements to move farther. hero . moveRight ( 3 ) he…" at bounding box center [492, 117] width 150 height 205
type textarea "h"
drag, startPoint x: 461, startPoint y: 78, endPoint x: 417, endPoint y: 83, distance: 44.2
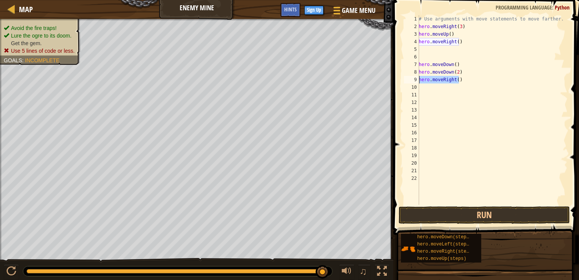
click at [417, 83] on div "1 2 3 4 5 6 7 8 9 10 11 12 13 14 15 16 17 18 19 20 21 22 # Use arguments with m…" at bounding box center [484, 109] width 165 height 189
type textarea "hero.moveRight()"
type textarea "H"
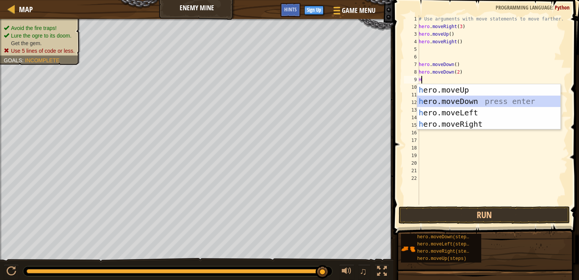
click at [473, 96] on div "h ero.moveUp press enter h ero.moveDown press enter h ero.moveLeft press enter …" at bounding box center [488, 118] width 143 height 68
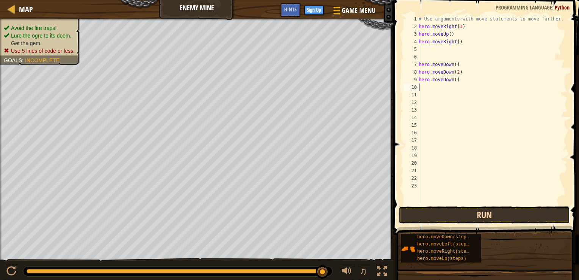
click at [461, 216] on button "Run" at bounding box center [484, 214] width 171 height 17
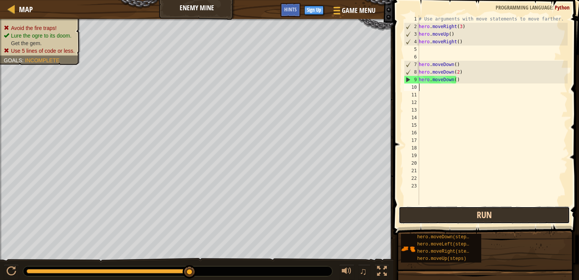
click at [432, 209] on button "Run" at bounding box center [484, 214] width 171 height 17
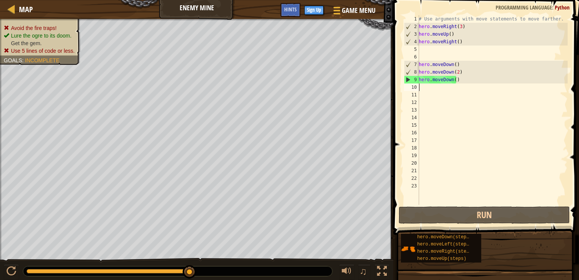
click at [458, 82] on div "# Use arguments with move statements to move farther. hero . moveRight ( 3 ) he…" at bounding box center [492, 117] width 150 height 205
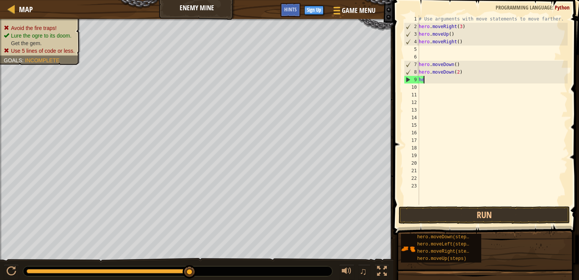
type textarea "h"
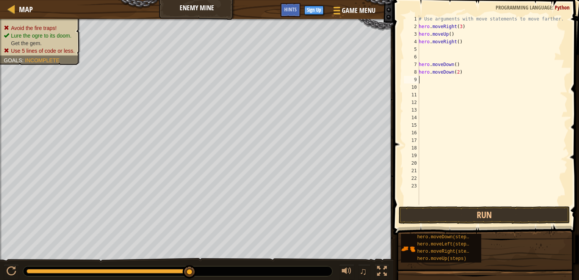
type textarea "H"
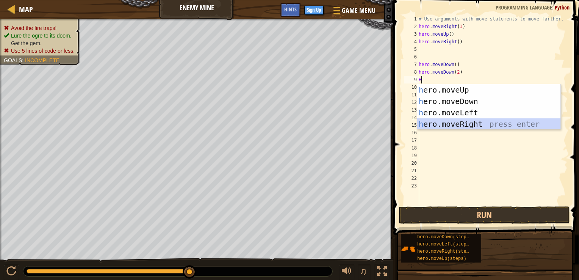
click at [479, 128] on div "h ero.moveUp press enter h ero.moveDown press enter h ero.moveLeft press enter …" at bounding box center [488, 118] width 143 height 68
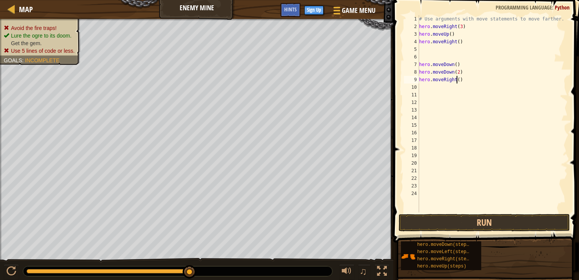
click at [456, 78] on div "# Use arguments with move statements to move farther. hero . moveRight ( 3 ) he…" at bounding box center [493, 121] width 150 height 212
type textarea "hero.moveRight(3)"
click at [472, 219] on button "Run" at bounding box center [484, 222] width 171 height 17
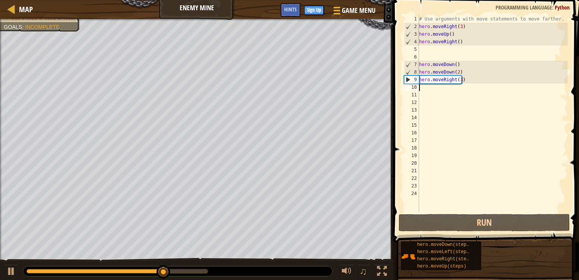
click at [428, 89] on div "# Use arguments with move statements to move farther. hero . moveRight ( 3 ) he…" at bounding box center [493, 121] width 150 height 212
type textarea "H"
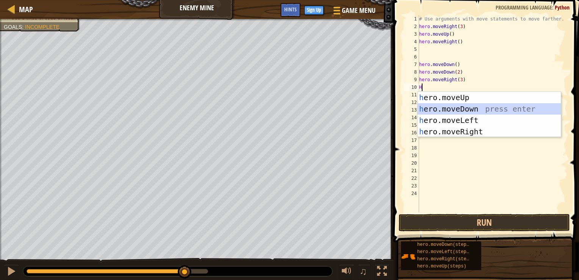
click at [447, 111] on div "h ero.moveUp press enter h ero.moveDown press enter h ero.moveLeft press enter …" at bounding box center [489, 126] width 143 height 68
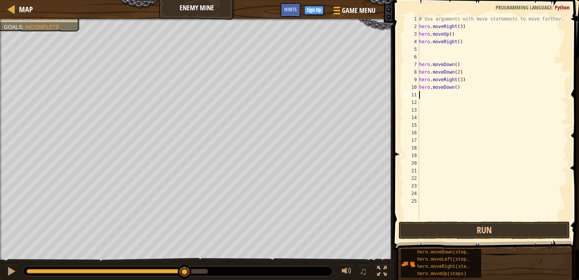
type textarea "H"
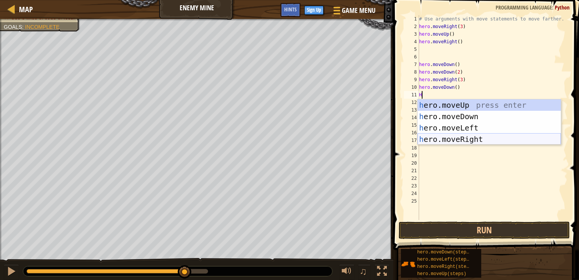
click at [445, 143] on div "h ero.moveUp press enter h ero.moveDown press enter h ero.moveLeft press enter …" at bounding box center [489, 133] width 143 height 68
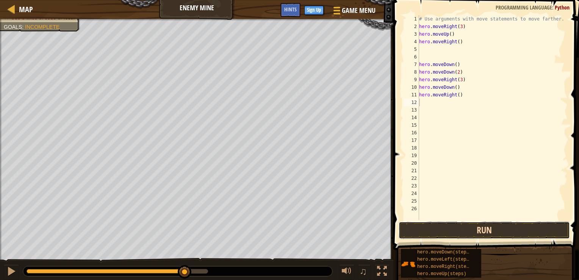
click at [458, 232] on button "Run" at bounding box center [484, 229] width 171 height 17
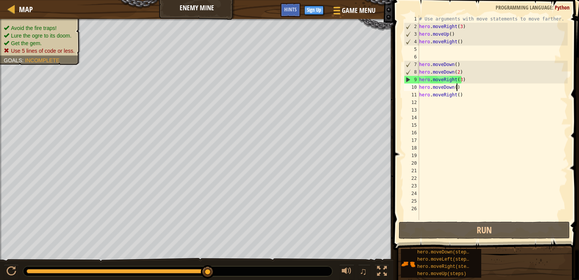
click at [465, 86] on div "# Use arguments with move statements to move farther. hero . moveRight ( 3 ) he…" at bounding box center [493, 125] width 150 height 220
drag, startPoint x: 461, startPoint y: 96, endPoint x: 412, endPoint y: 96, distance: 48.5
click at [412, 96] on div "hero.moveDown() 1 2 3 4 5 6 7 8 9 10 11 12 13 14 15 16 17 18 19 20 21 22 23 24 …" at bounding box center [484, 117] width 165 height 205
type textarea "hero.moveRight()"
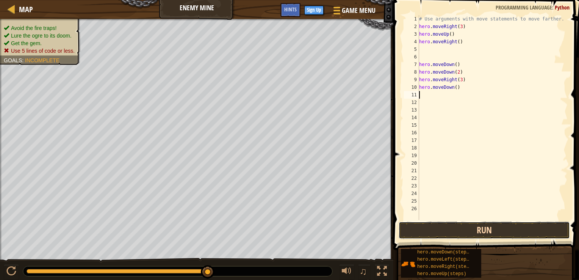
click at [450, 230] on button "Run" at bounding box center [484, 229] width 171 height 17
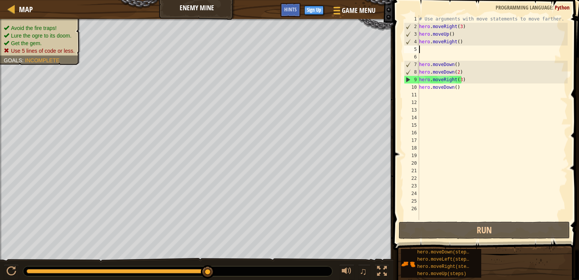
click at [423, 51] on div "# Use arguments with move statements to move farther. hero . moveRight ( 3 ) he…" at bounding box center [493, 125] width 150 height 220
type textarea "H"
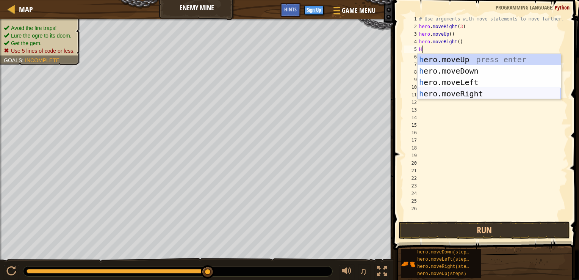
click at [458, 91] on div "h ero.moveUp press enter h ero.moveDown press enter h ero.moveLeft press enter …" at bounding box center [489, 88] width 143 height 68
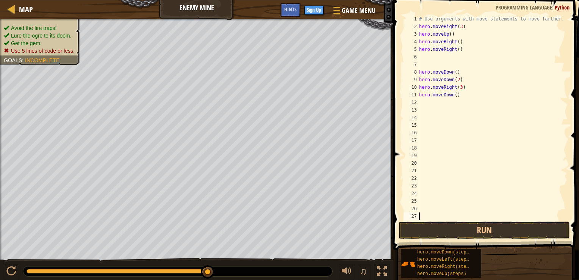
click at [434, 217] on div "# Use arguments with move statements to move farther. hero . moveRight ( 3 ) he…" at bounding box center [493, 125] width 150 height 220
click at [432, 225] on button "Run" at bounding box center [484, 229] width 171 height 17
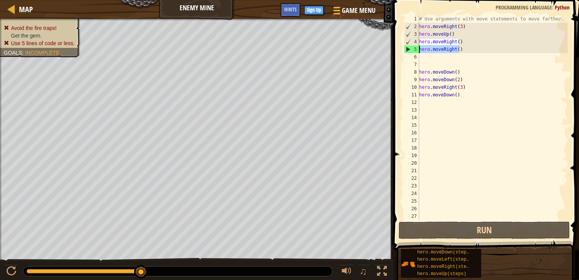
drag, startPoint x: 462, startPoint y: 49, endPoint x: 420, endPoint y: 53, distance: 42.2
click at [420, 53] on div "# Use arguments with move statements to move farther. hero . moveRight ( 3 ) he…" at bounding box center [493, 125] width 150 height 220
type textarea "hero.moveRight()"
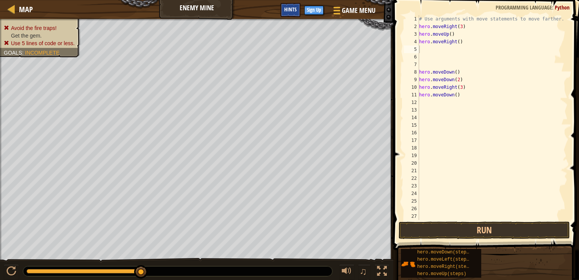
click at [291, 5] on div "Hints" at bounding box center [290, 10] width 20 height 14
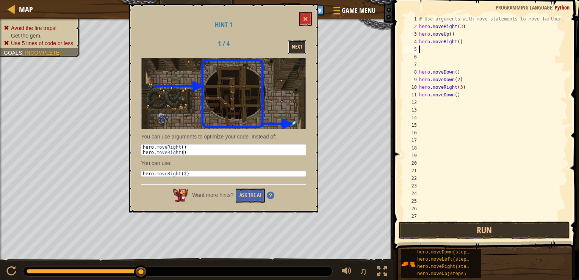
click at [299, 45] on button "Next" at bounding box center [297, 47] width 18 height 14
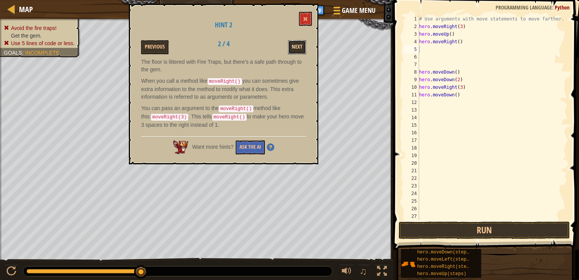
click at [297, 49] on button "Next" at bounding box center [297, 47] width 18 height 14
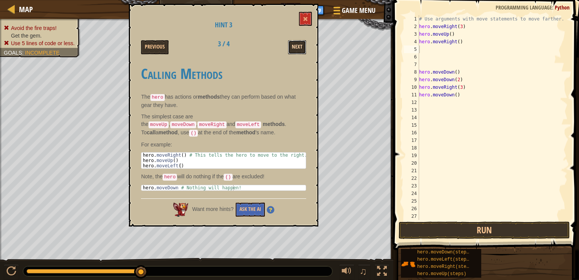
click at [301, 49] on button "Next" at bounding box center [297, 47] width 18 height 14
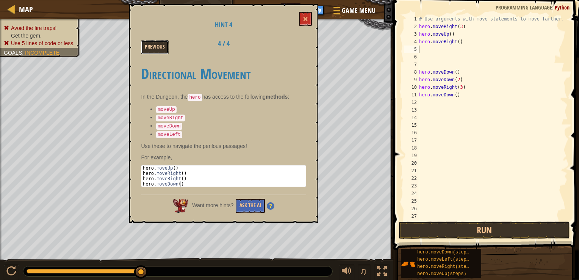
click at [162, 45] on button "Previous" at bounding box center [155, 47] width 28 height 14
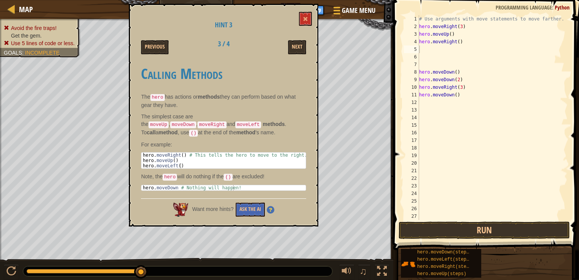
click at [430, 240] on span at bounding box center [487, 114] width 192 height 272
click at [432, 228] on button "Run" at bounding box center [484, 229] width 171 height 17
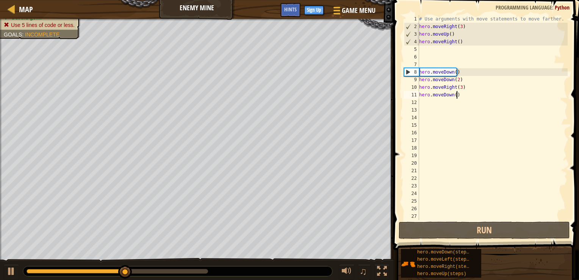
click at [459, 95] on div "# Use arguments with move statements to move farther. hero . moveRight ( 3 ) he…" at bounding box center [493, 125] width 150 height 220
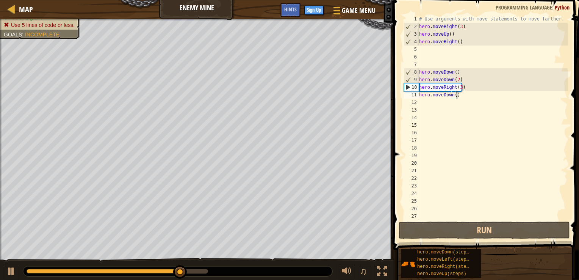
scroll to position [3, 3]
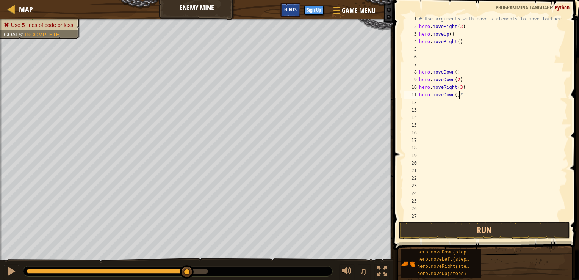
click at [293, 10] on span "Hints" at bounding box center [290, 9] width 13 height 7
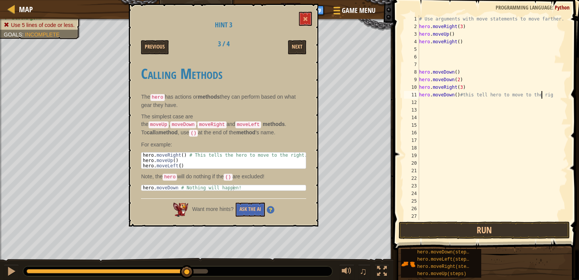
scroll to position [3, 10]
type textarea "hero.moveDown()#this tell hero to move to the right"
click at [449, 230] on button "Run" at bounding box center [484, 229] width 171 height 17
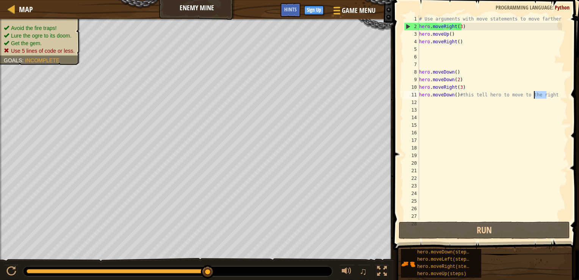
drag, startPoint x: 551, startPoint y: 96, endPoint x: 534, endPoint y: 97, distance: 17.8
click at [534, 97] on div "# Use arguments with move statements to move farther. hero . moveRight ( 3 ) he…" at bounding box center [490, 125] width 144 height 220
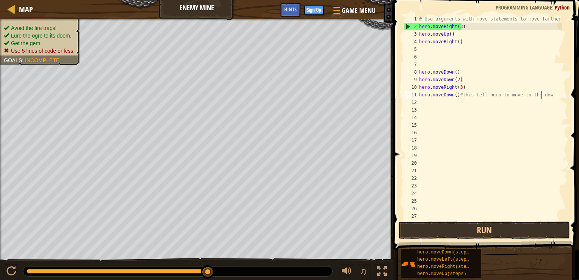
type textarea "hero.moveDown()#this tell hero to move to the down"
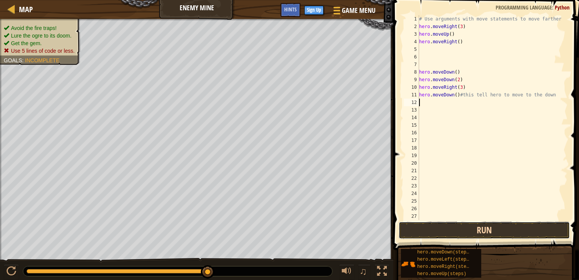
click at [431, 228] on button "Run" at bounding box center [484, 229] width 171 height 17
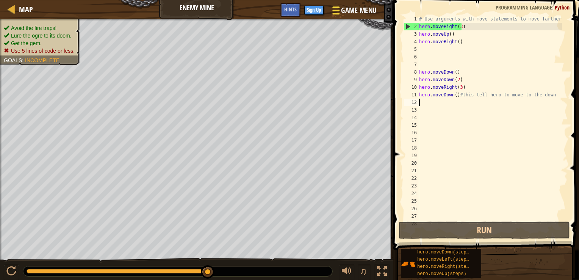
click at [342, 10] on span "Game Menu" at bounding box center [358, 10] width 35 height 10
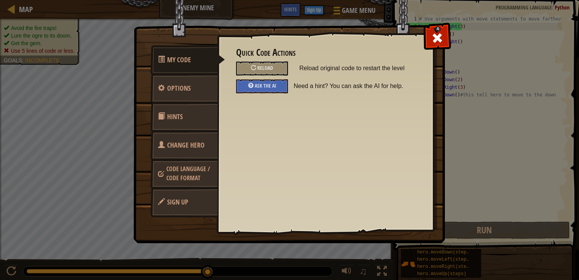
click at [200, 123] on link "Hints" at bounding box center [183, 117] width 67 height 30
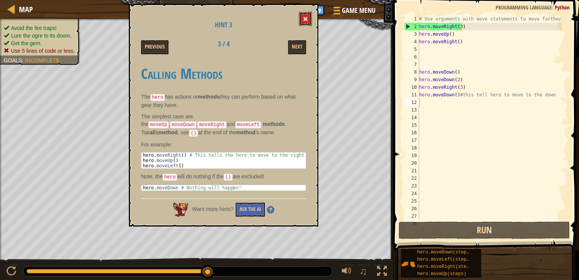
click at [302, 17] on button at bounding box center [305, 19] width 13 height 14
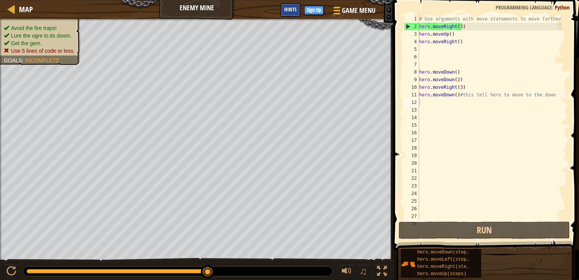
click at [291, 11] on span "Hints" at bounding box center [290, 9] width 13 height 7
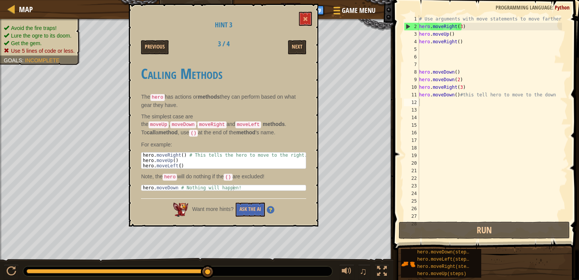
drag, startPoint x: 255, startPoint y: 198, endPoint x: 250, endPoint y: 213, distance: 15.8
click at [254, 199] on div "Want more hints? Ask the AI" at bounding box center [223, 207] width 165 height 18
click at [250, 213] on div "Hint 3 Previous 3 / 4 Next Calling Methods The hero has actions or methods they…" at bounding box center [223, 115] width 189 height 222
click at [253, 208] on button "Ask the AI" at bounding box center [250, 209] width 29 height 14
click at [254, 205] on button "Ask the AI" at bounding box center [250, 209] width 29 height 14
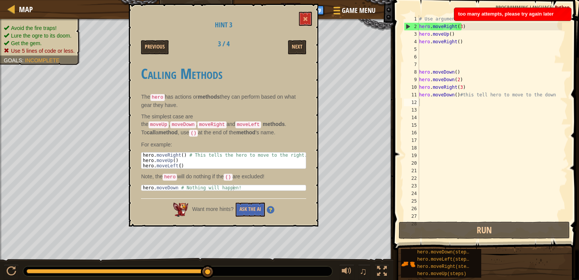
drag, startPoint x: 317, startPoint y: 17, endPoint x: 272, endPoint y: 11, distance: 44.8
click at [310, 14] on div "Hint 3 Previous 3 / 4 Next Calling Methods The hero has actions or methods they…" at bounding box center [223, 115] width 189 height 222
